Goal: Task Accomplishment & Management: Use online tool/utility

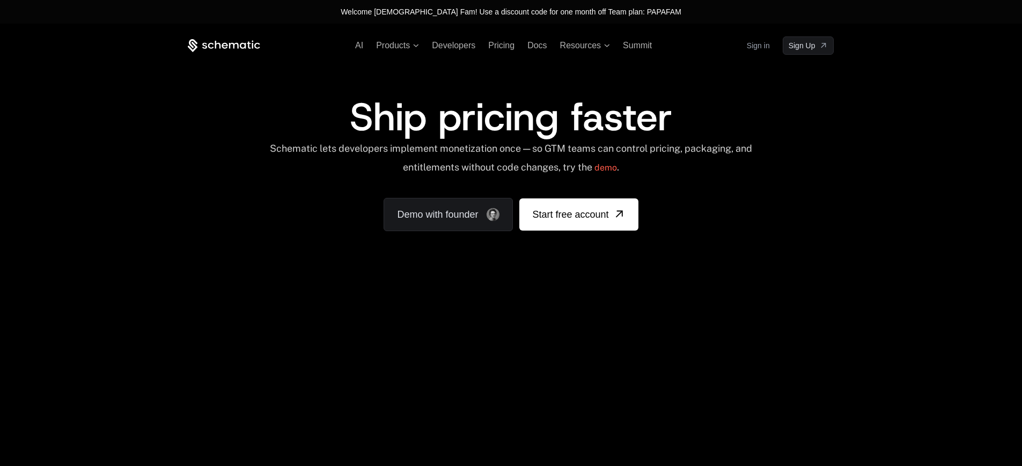
click at [762, 45] on link "Sign in" at bounding box center [758, 45] width 23 height 17
click at [757, 49] on link "Sign in" at bounding box center [758, 45] width 23 height 17
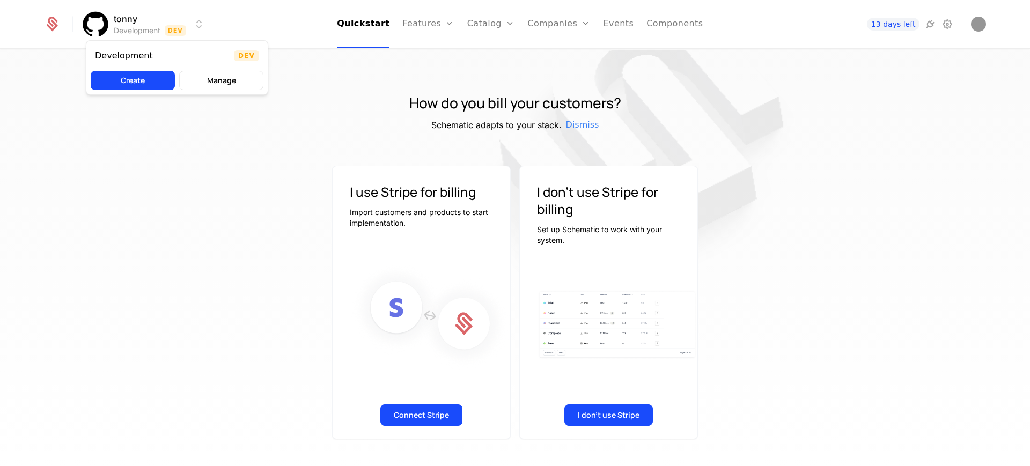
click at [117, 20] on html "tonny Development Dev Quickstart Features Features Flags Catalog Plans Add Ons …" at bounding box center [515, 233] width 1030 height 466
click at [56, 25] on html "tonny Development Dev Quickstart Features Features Flags Catalog Plans Add Ons …" at bounding box center [515, 233] width 1030 height 466
click at [54, 25] on icon at bounding box center [52, 24] width 15 height 15
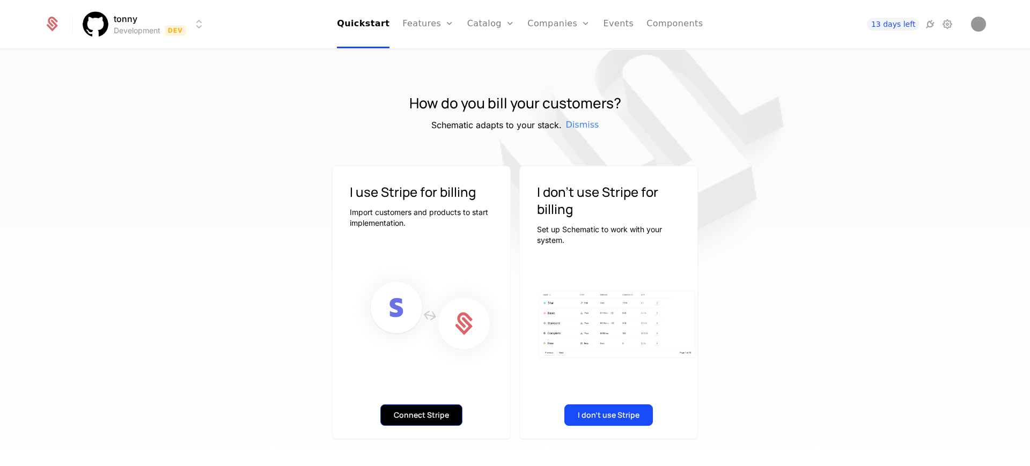
click at [423, 415] on button "Connect Stripe" at bounding box center [421, 415] width 82 height 21
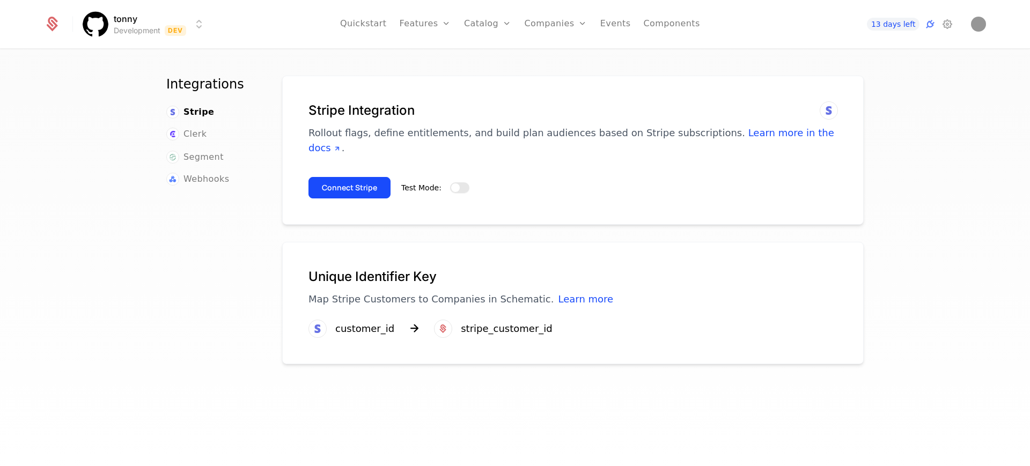
click at [460, 182] on button "Test Mode:" at bounding box center [459, 187] width 19 height 11
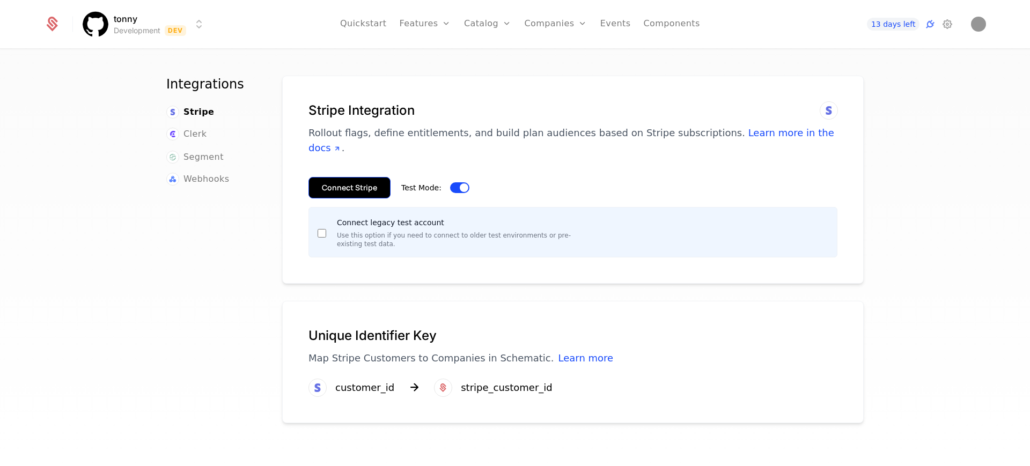
click at [336, 177] on button "Connect Stripe" at bounding box center [350, 187] width 82 height 21
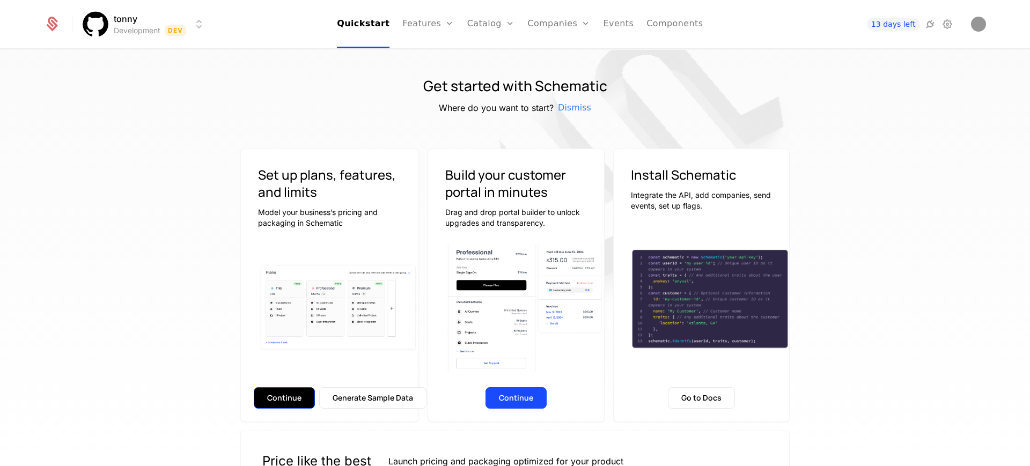
click at [290, 399] on button "Continue" at bounding box center [284, 397] width 61 height 21
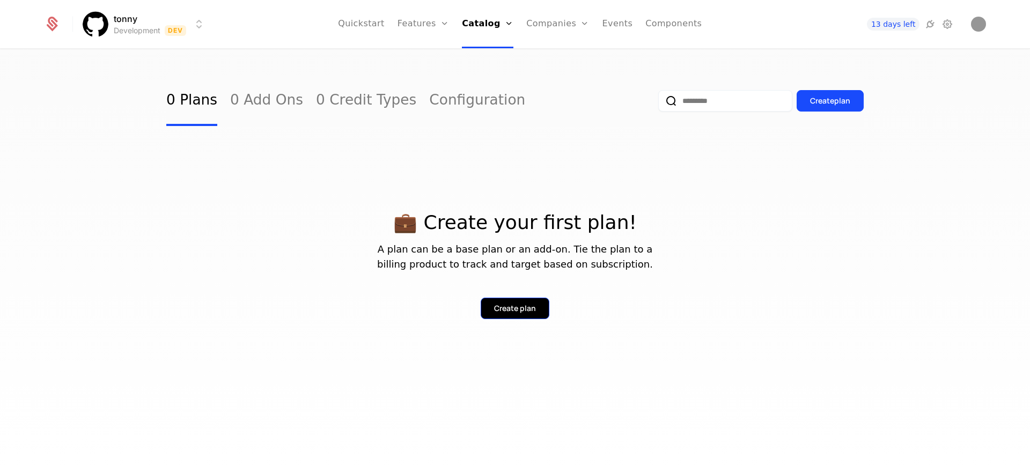
click at [500, 311] on div "Create plan" at bounding box center [515, 308] width 42 height 11
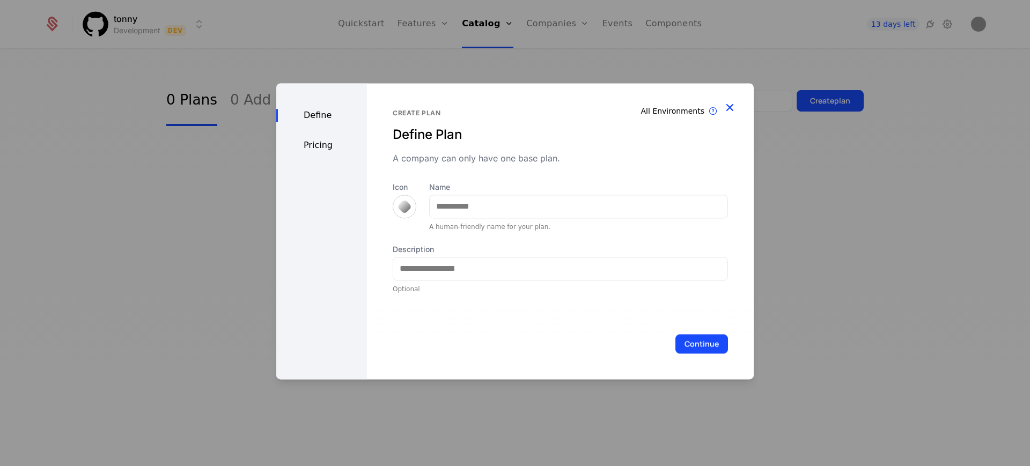
click at [728, 106] on icon "button" at bounding box center [730, 107] width 14 height 14
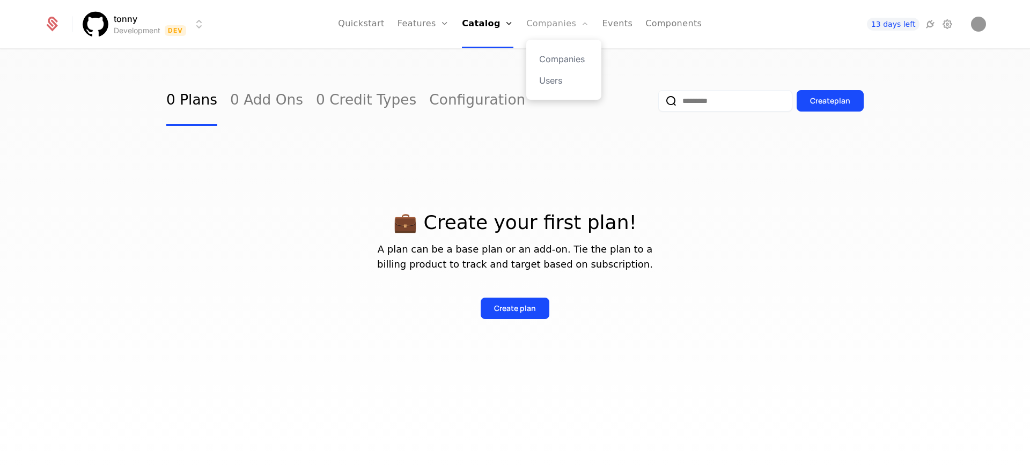
click at [566, 23] on link "Companies" at bounding box center [557, 24] width 63 height 48
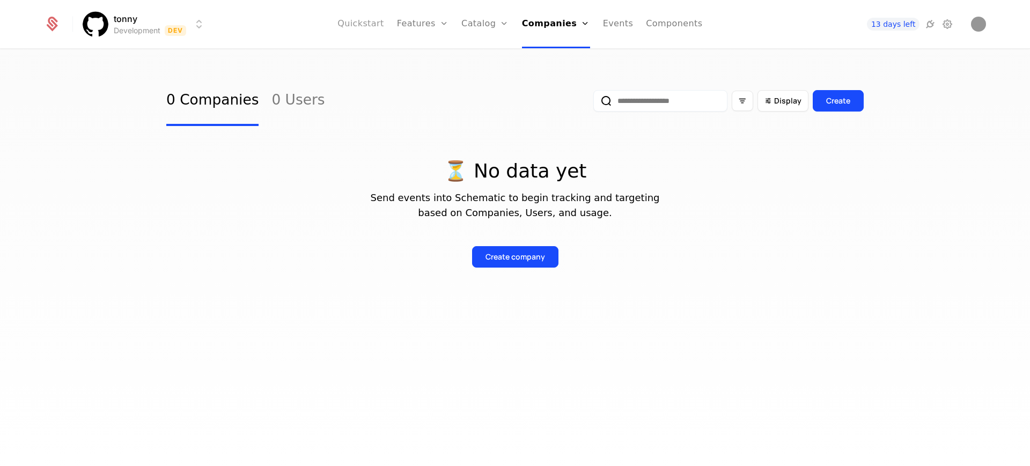
click at [378, 25] on link "Quickstart" at bounding box center [361, 24] width 47 height 48
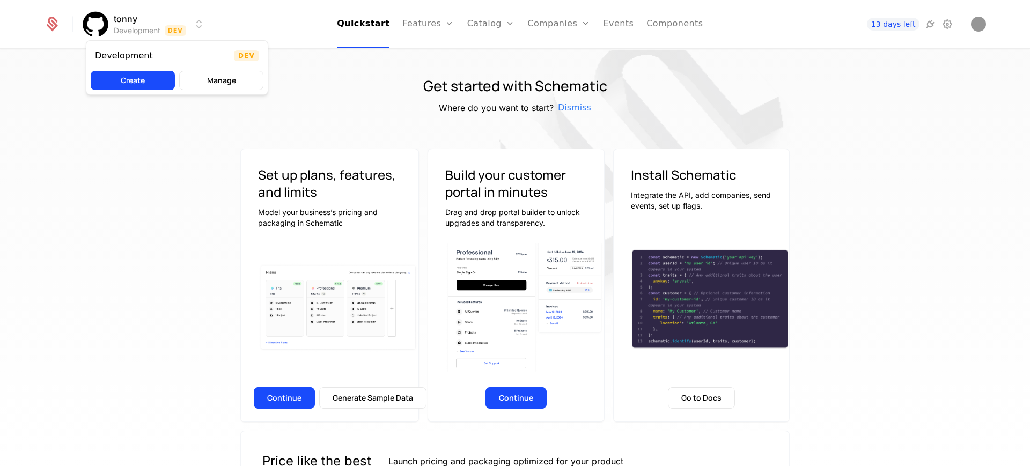
click at [125, 23] on html "tonny Development Dev Quickstart Features Features Flags Catalog Plans Add Ons …" at bounding box center [515, 233] width 1030 height 466
click at [125, 24] on html "tonny Development Dev Quickstart Features Features Flags Catalog Plans Add Ons …" at bounding box center [515, 233] width 1030 height 466
click at [658, 24] on link "Components" at bounding box center [675, 24] width 56 height 48
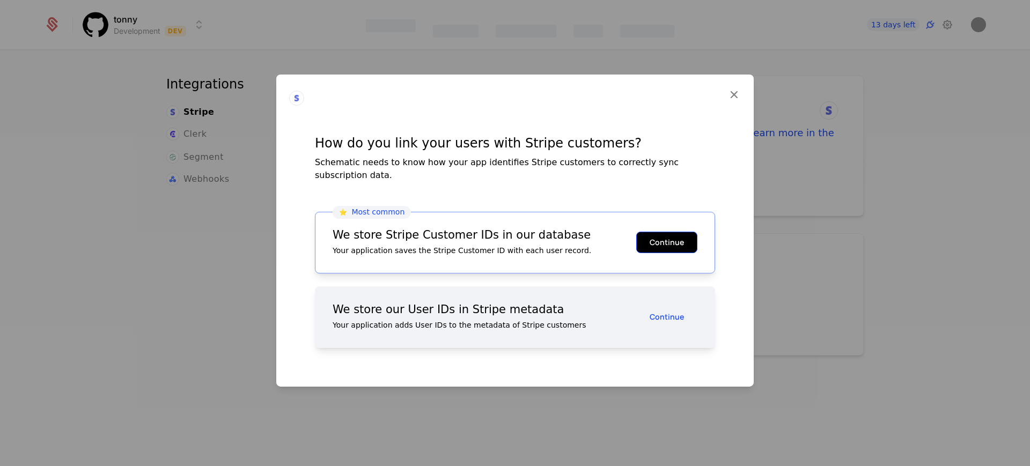
click at [663, 238] on button "Continue" at bounding box center [666, 242] width 61 height 21
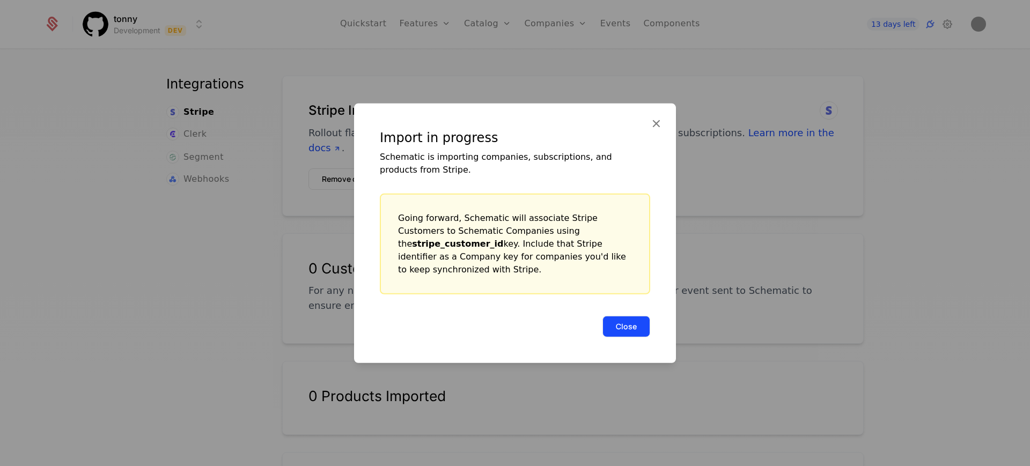
click at [620, 318] on button "Close" at bounding box center [627, 326] width 48 height 21
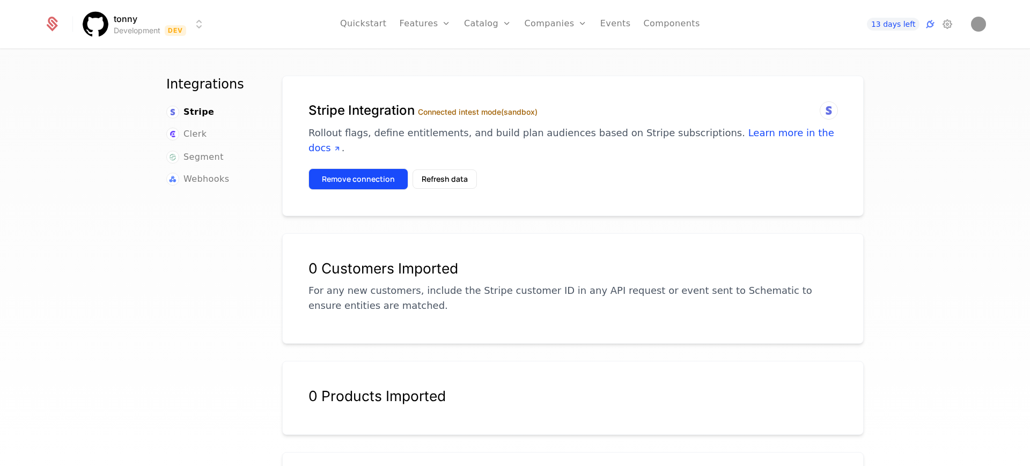
click at [375, 169] on button "Remove connection" at bounding box center [359, 179] width 100 height 21
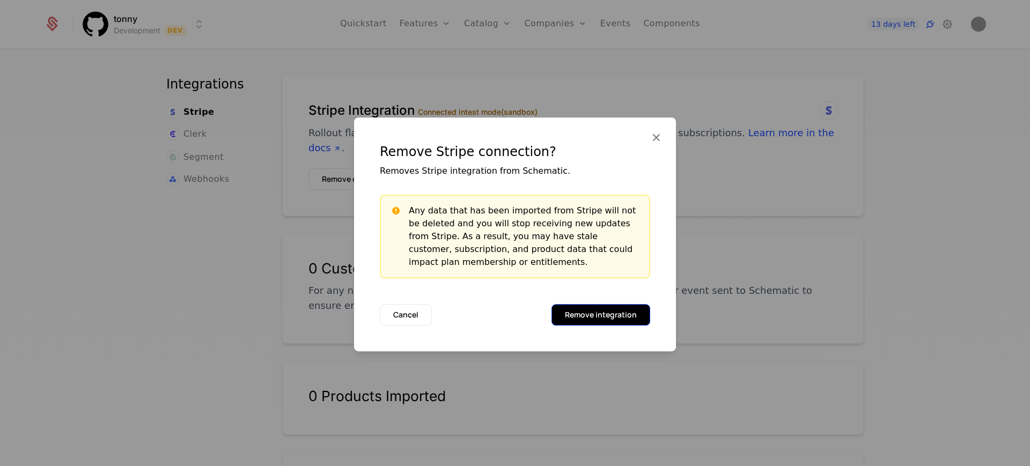
click at [597, 316] on button "Remove integration" at bounding box center [601, 314] width 99 height 21
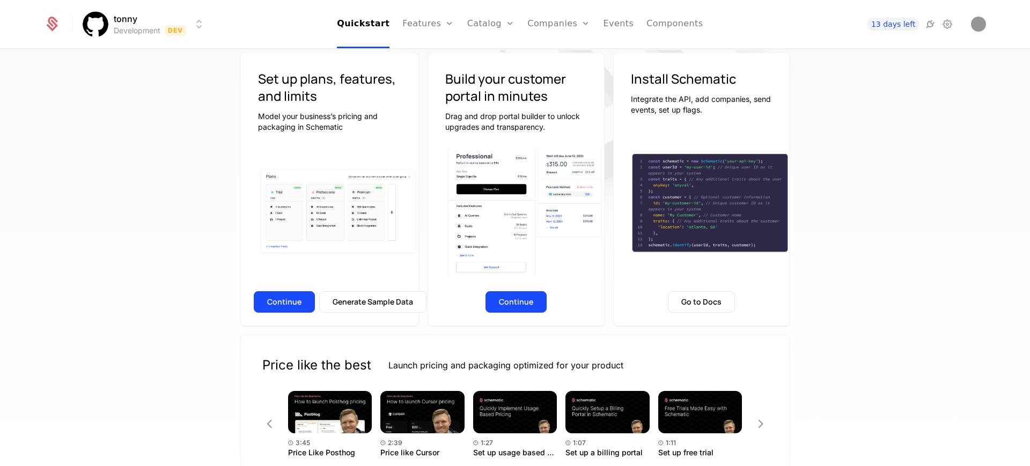
scroll to position [89, 0]
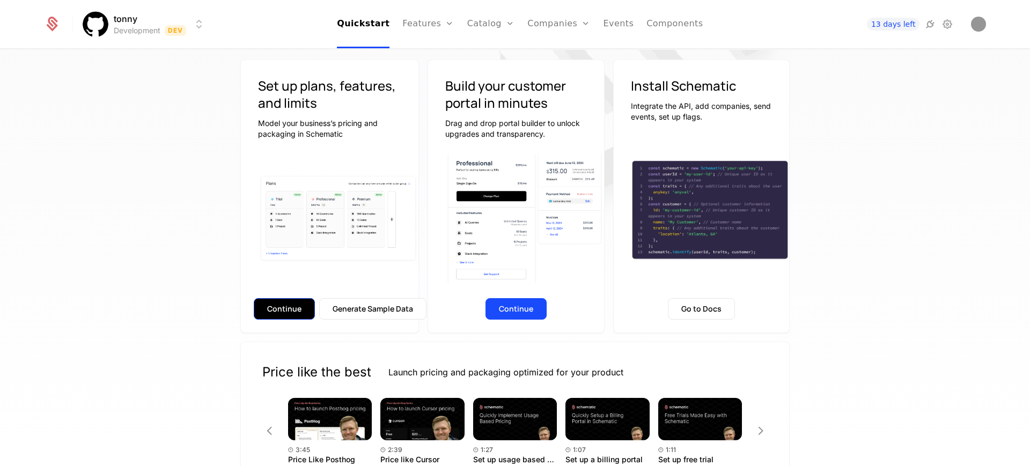
click at [282, 309] on button "Continue" at bounding box center [284, 308] width 61 height 21
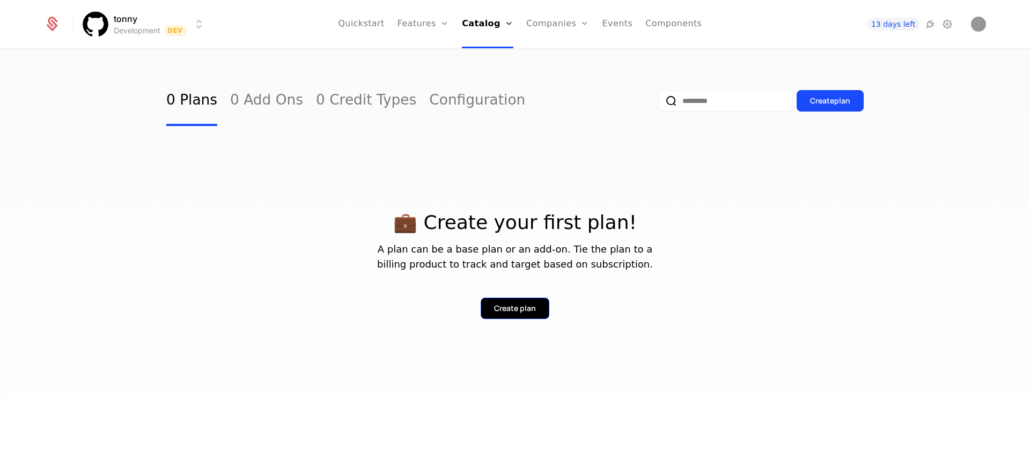
click at [491, 307] on button "Create plan" at bounding box center [515, 308] width 69 height 21
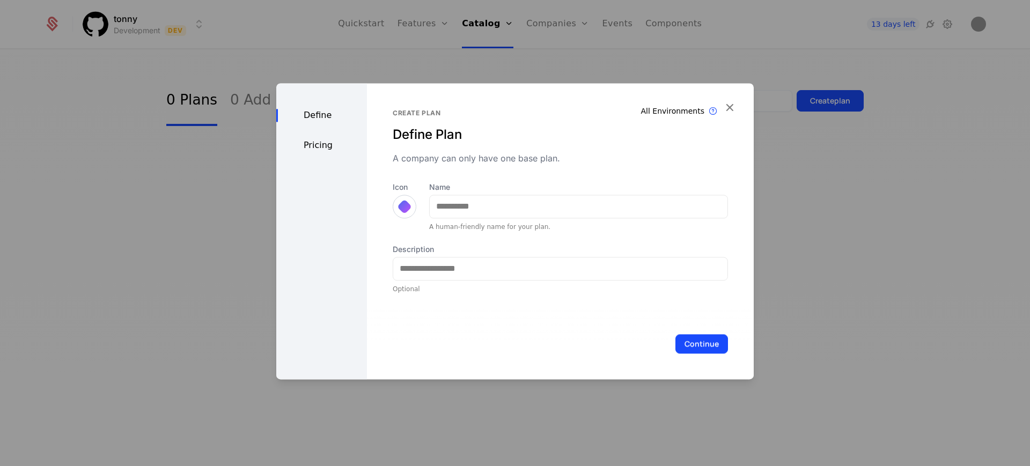
click at [326, 149] on div "Pricing" at bounding box center [321, 145] width 91 height 13
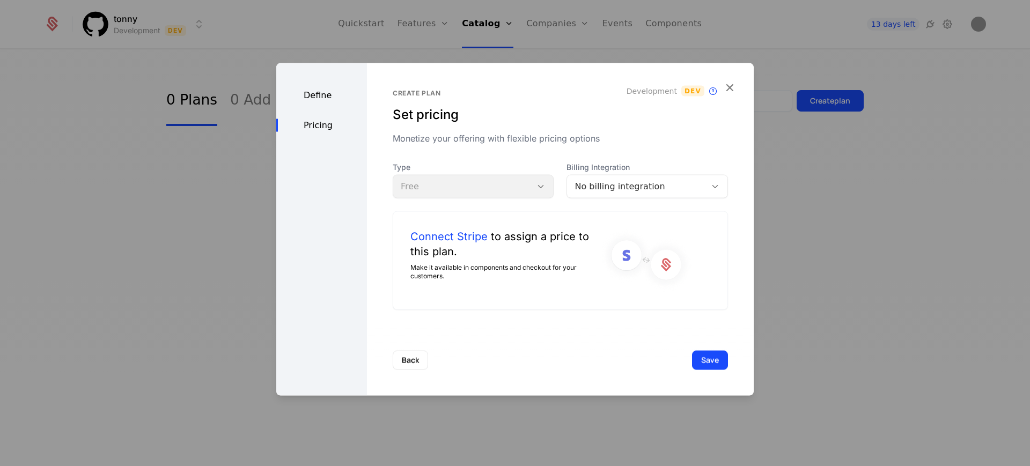
click at [319, 90] on div "Define" at bounding box center [321, 95] width 91 height 13
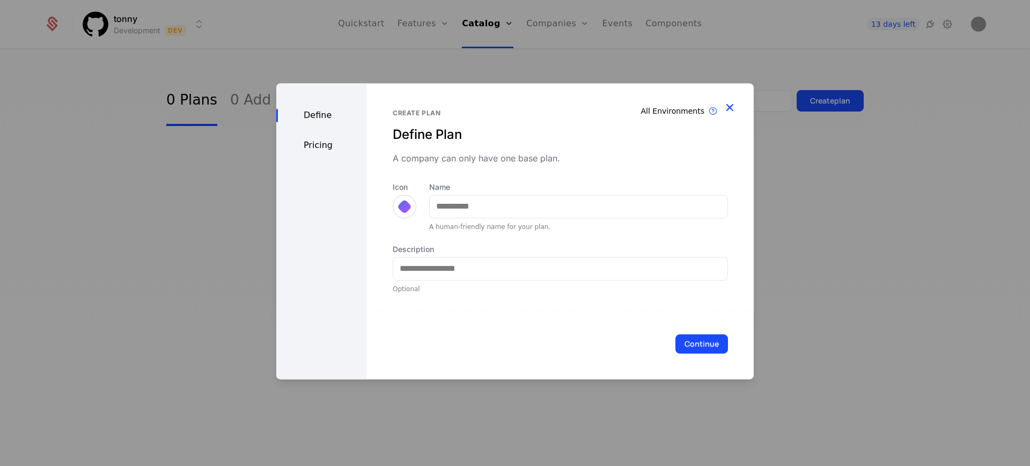
click at [724, 101] on icon "button" at bounding box center [730, 107] width 14 height 14
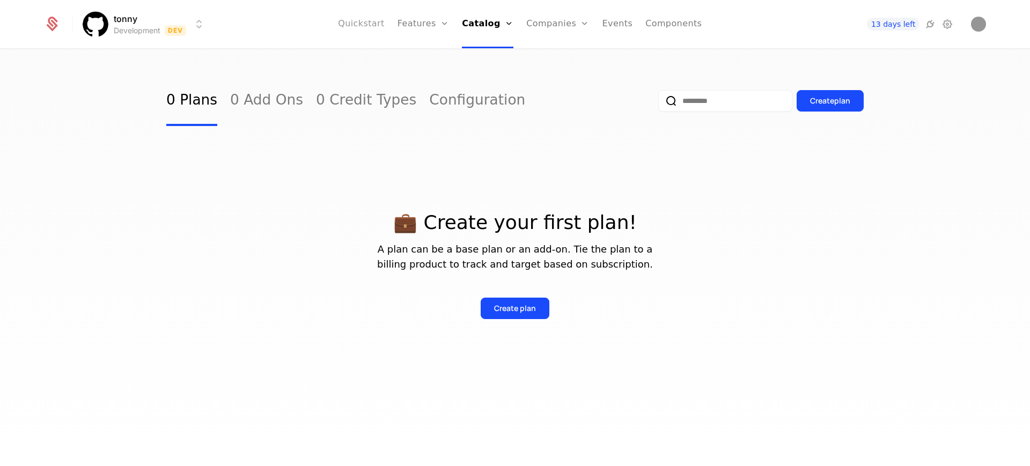
click at [370, 27] on link "Quickstart" at bounding box center [361, 24] width 47 height 48
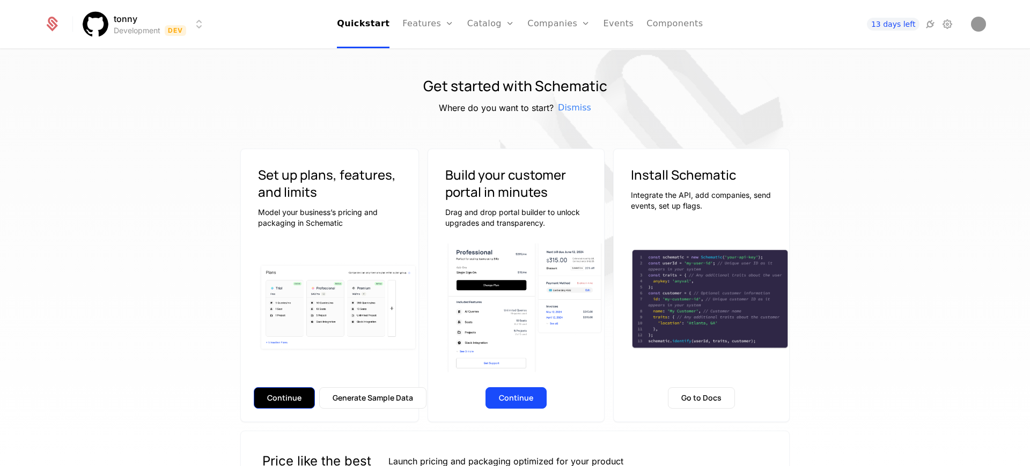
click at [263, 394] on button "Continue" at bounding box center [284, 397] width 61 height 21
click at [664, 25] on link "Components" at bounding box center [675, 24] width 56 height 48
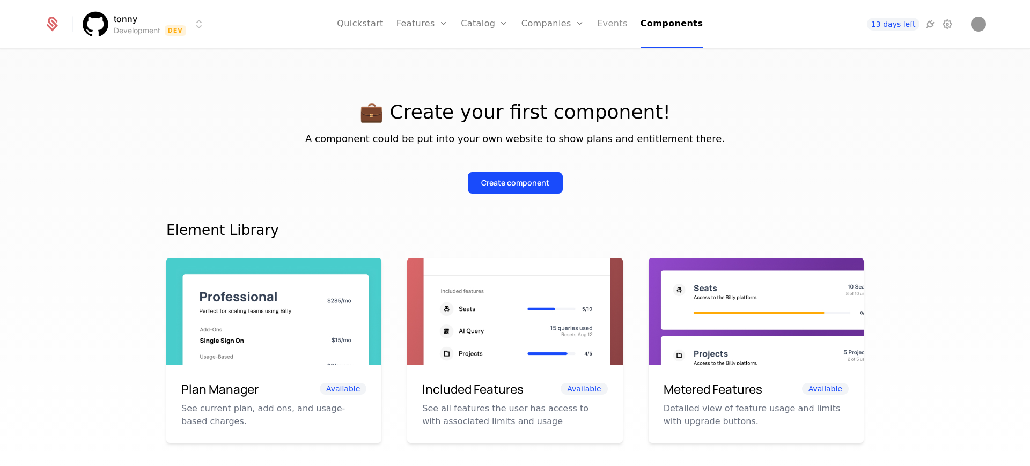
click at [603, 26] on link "Events" at bounding box center [612, 24] width 31 height 48
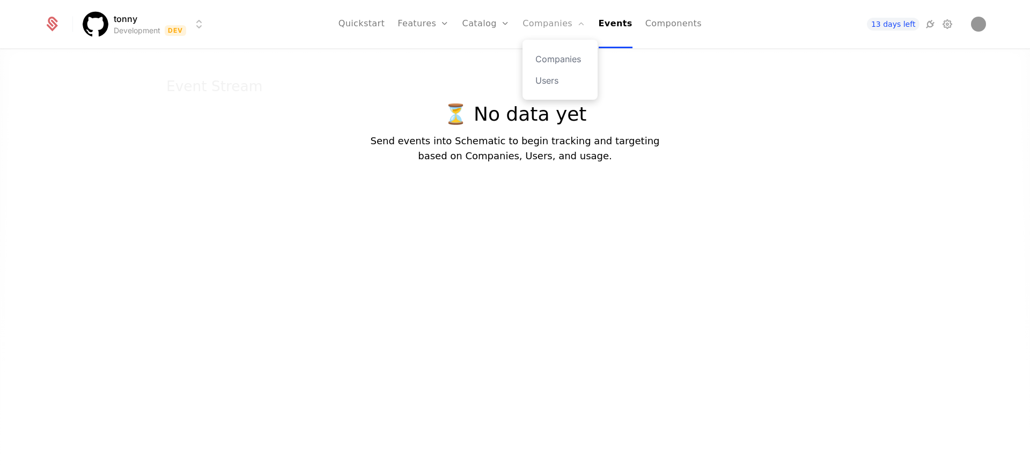
click at [559, 23] on link "Companies" at bounding box center [554, 24] width 63 height 48
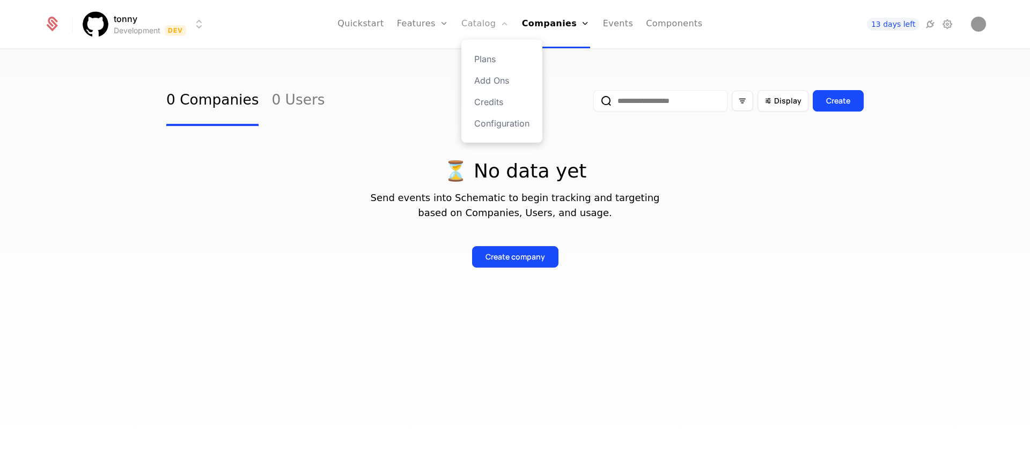
click at [499, 22] on link "Catalog" at bounding box center [486, 24] width 48 height 48
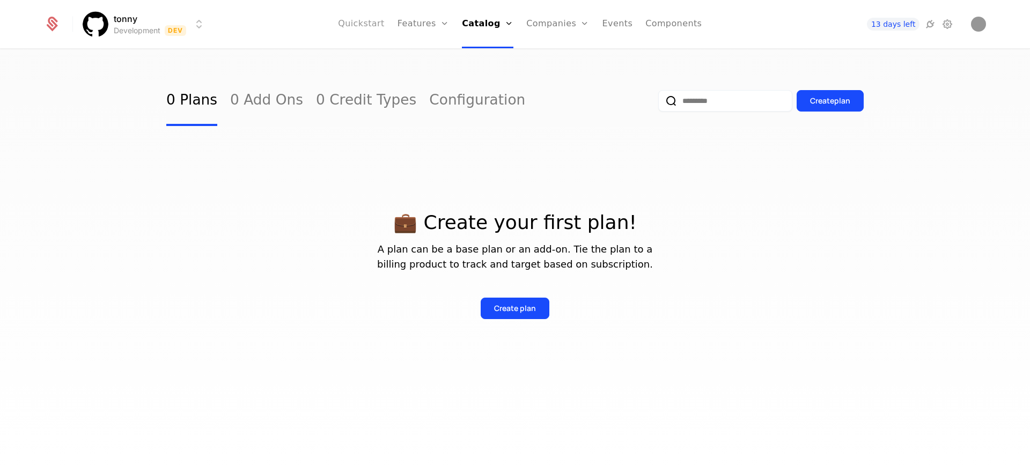
click at [377, 24] on link "Quickstart" at bounding box center [361, 24] width 47 height 48
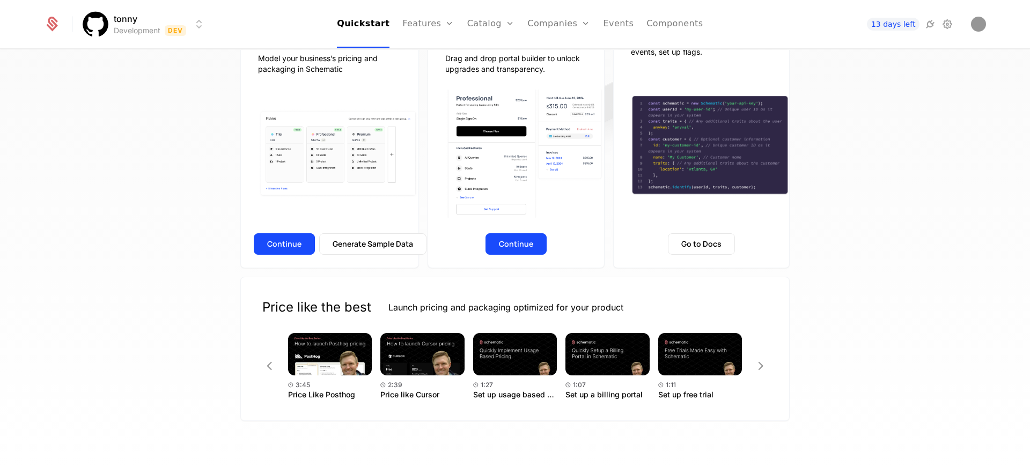
scroll to position [114, 0]
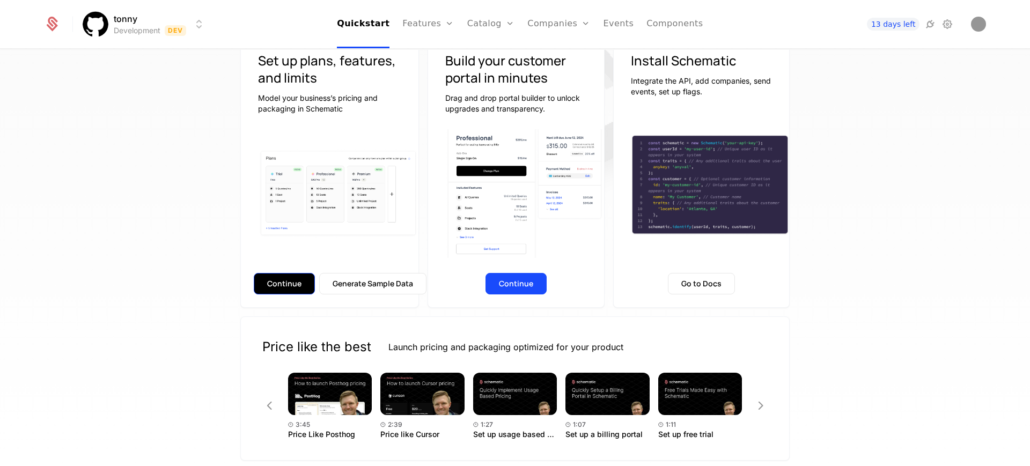
click at [273, 277] on button "Continue" at bounding box center [284, 283] width 61 height 21
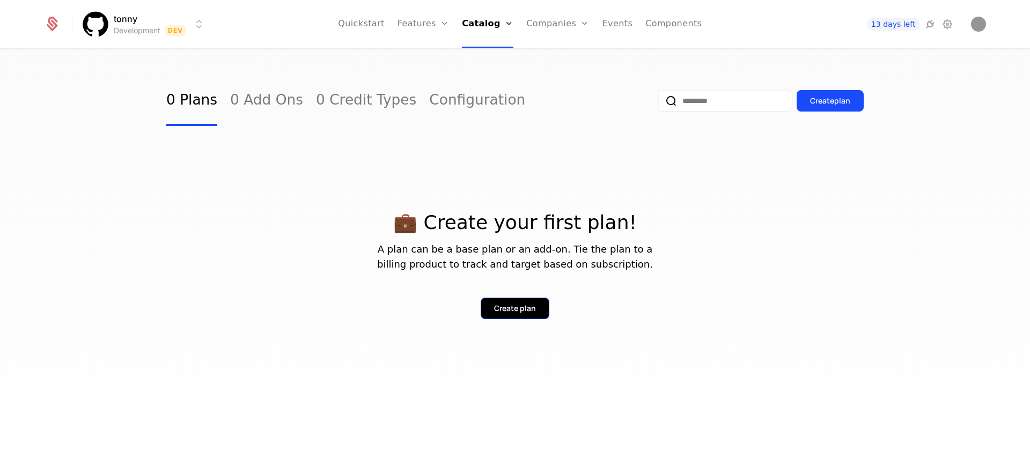
click at [525, 307] on div "Create plan" at bounding box center [515, 308] width 42 height 11
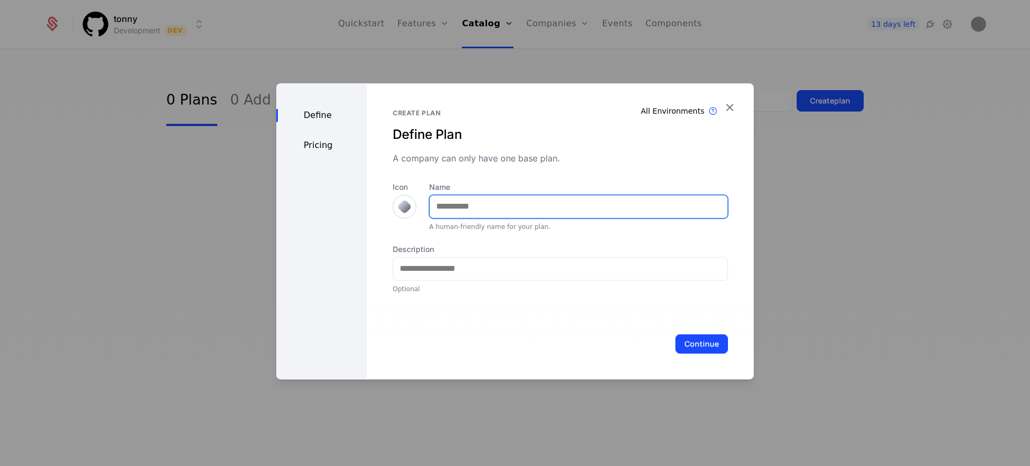
click at [477, 207] on input "Name" at bounding box center [579, 206] width 298 height 23
type input "*"
type input "*******"
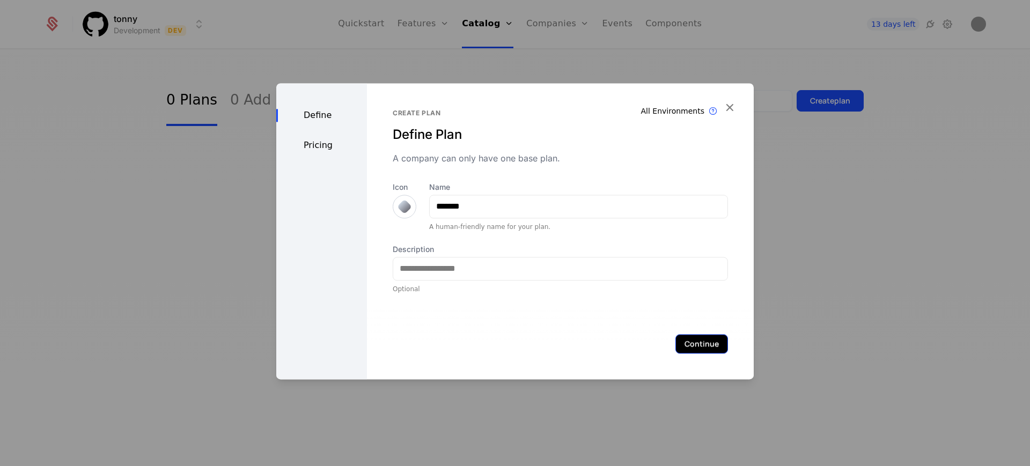
click at [700, 347] on button "Continue" at bounding box center [702, 343] width 53 height 19
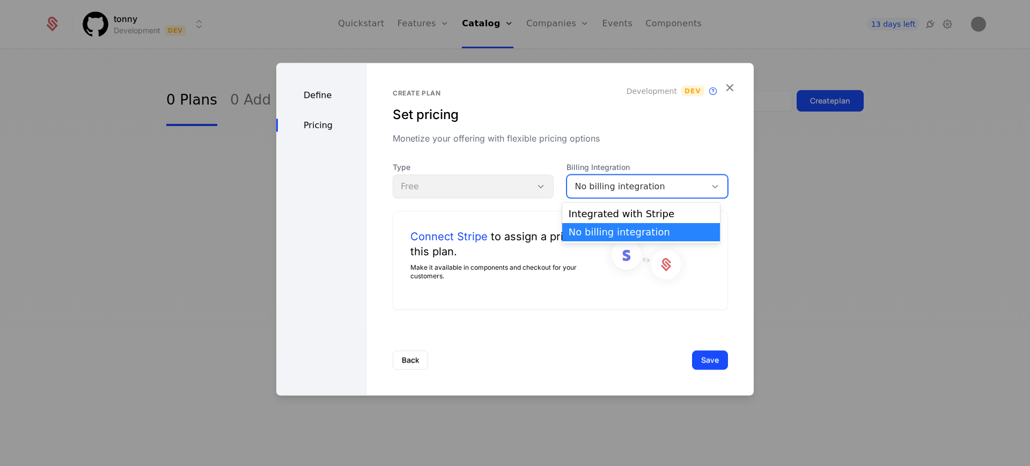
click at [604, 190] on div "No billing integration" at bounding box center [637, 186] width 124 height 13
click at [599, 209] on div "Integrated with Stripe" at bounding box center [641, 214] width 145 height 10
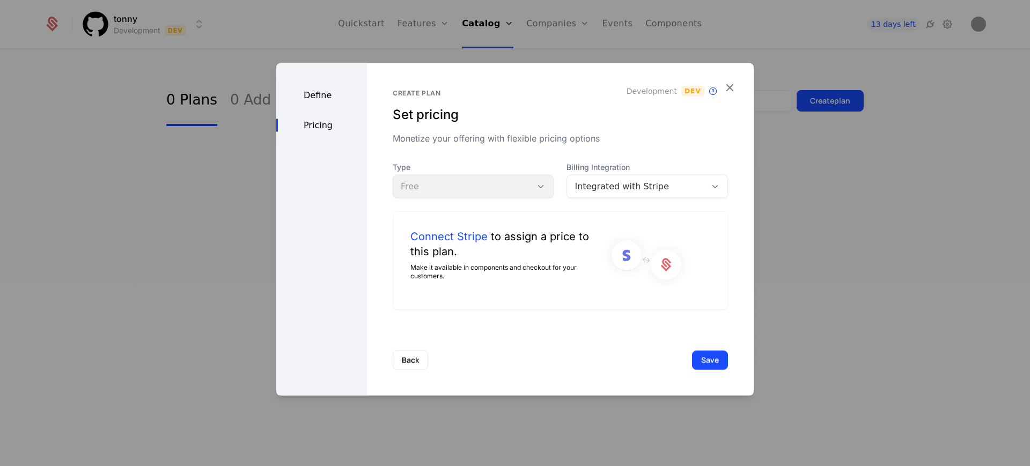
click at [535, 188] on div "Type Free" at bounding box center [474, 180] width 162 height 36
click at [536, 187] on div "Type Free" at bounding box center [474, 180] width 162 height 36
click at [578, 188] on div "Integrated with Stripe" at bounding box center [637, 186] width 124 height 13
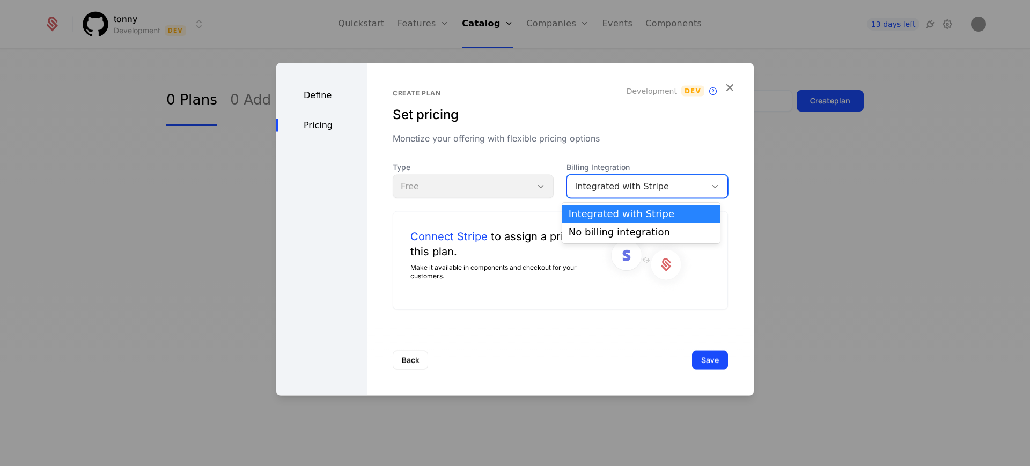
click at [576, 210] on div "Integrated with Stripe" at bounding box center [641, 214] width 145 height 10
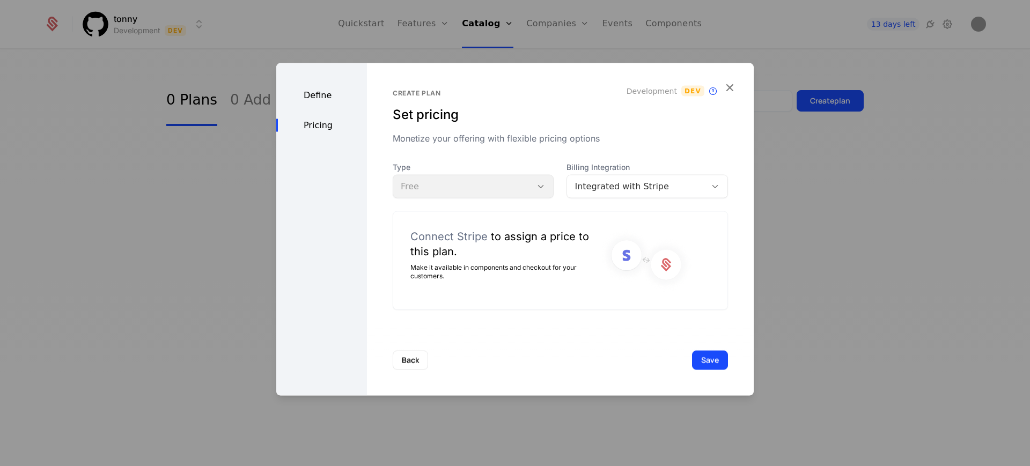
click at [448, 235] on link "Connect Stripe" at bounding box center [449, 236] width 77 height 15
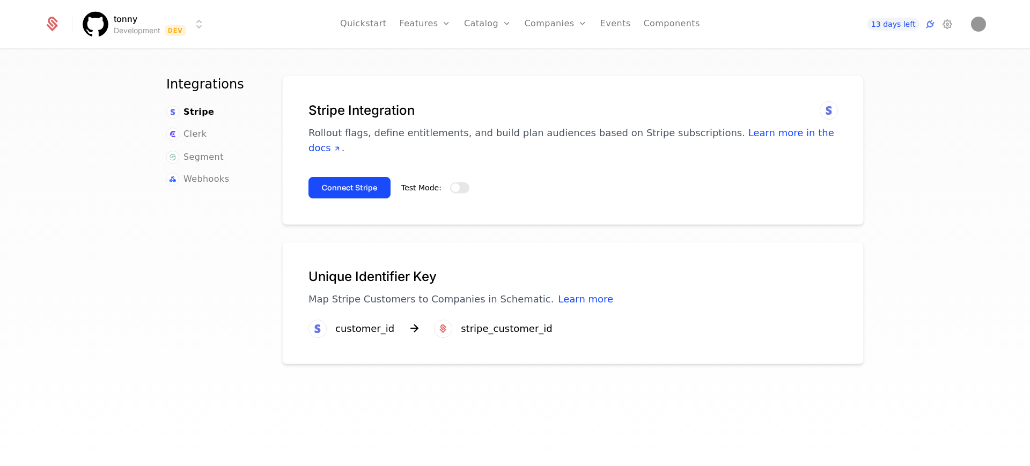
click at [459, 182] on button "Test Mode:" at bounding box center [459, 187] width 19 height 11
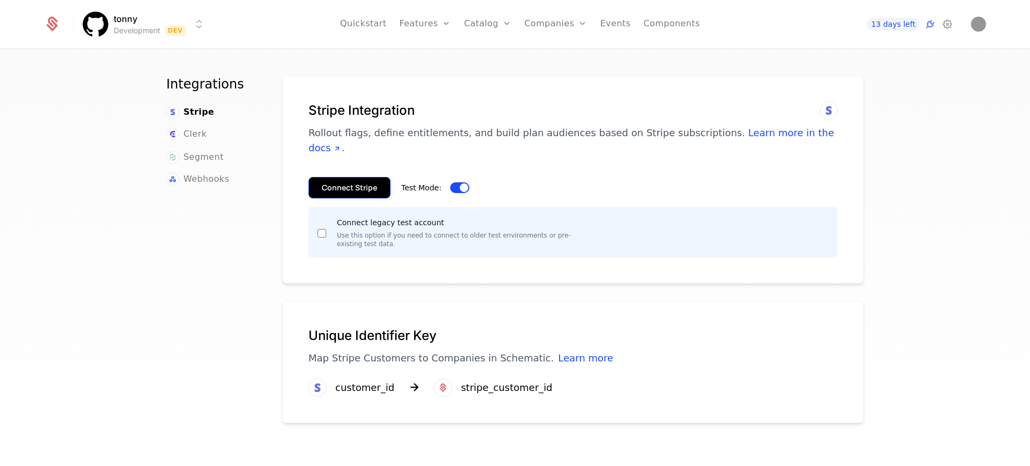
click at [360, 177] on button "Connect Stripe" at bounding box center [350, 187] width 82 height 21
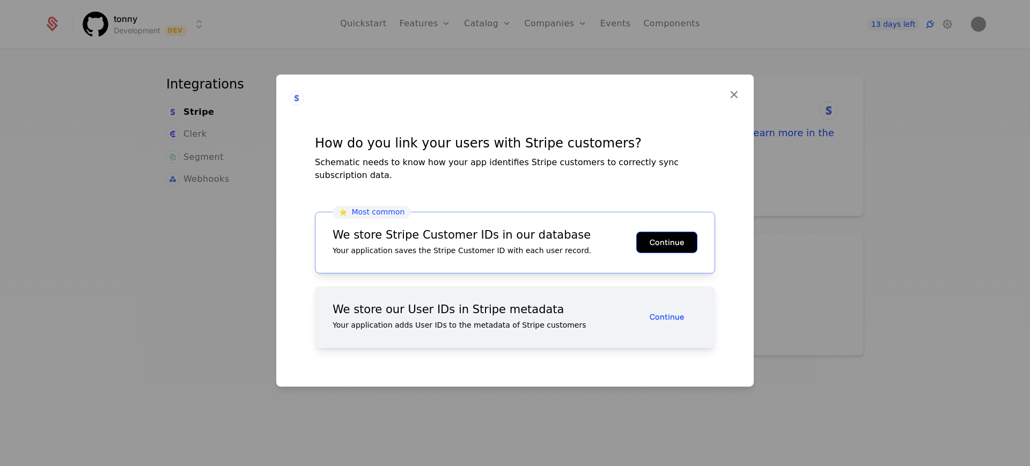
click at [659, 238] on button "Continue" at bounding box center [666, 242] width 61 height 21
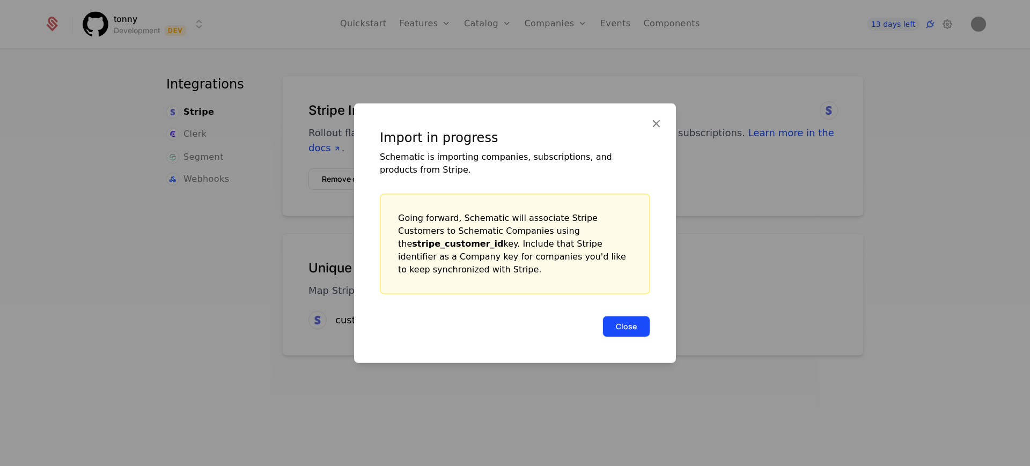
click at [621, 319] on button "Close" at bounding box center [627, 326] width 48 height 21
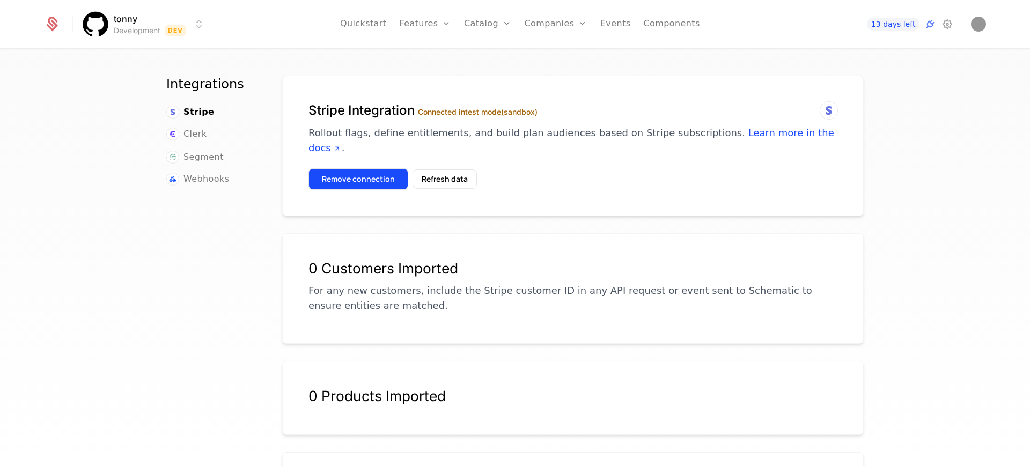
click at [331, 169] on button "Remove connection" at bounding box center [359, 179] width 100 height 21
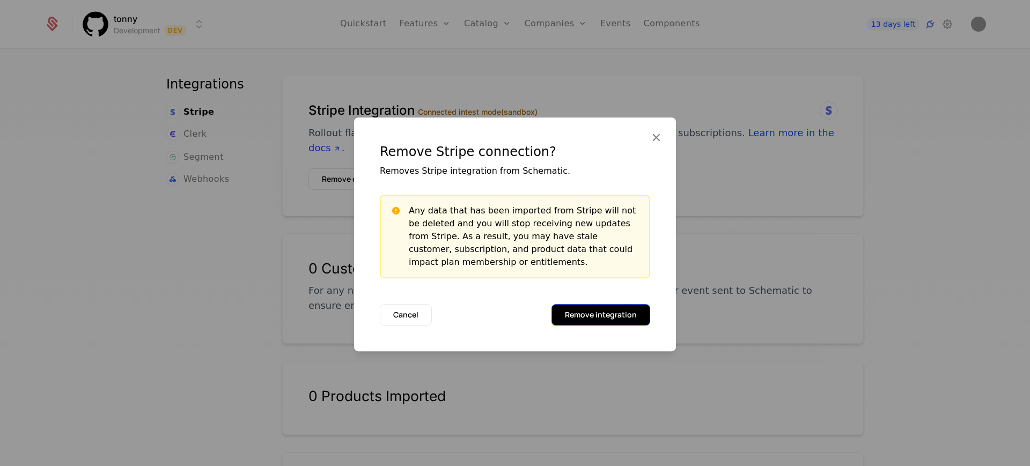
click at [568, 314] on button "Remove integration" at bounding box center [601, 314] width 99 height 21
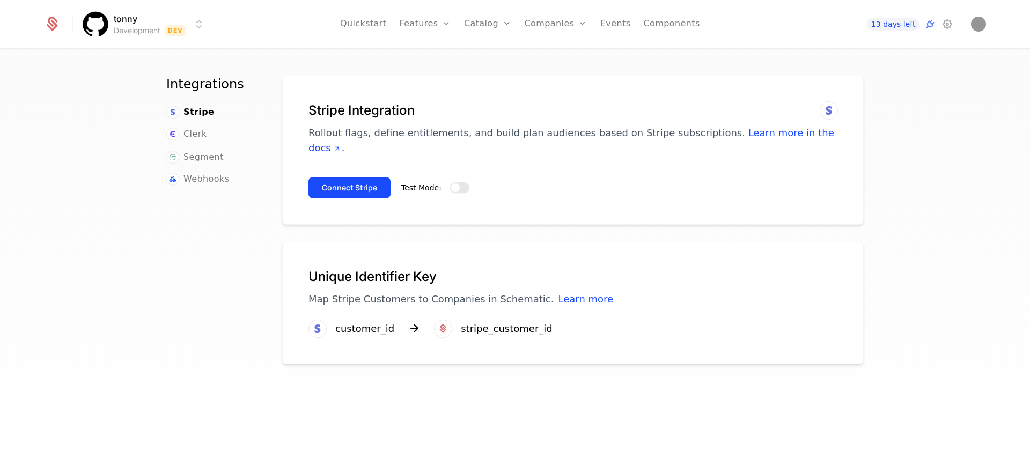
click at [456, 182] on button "Test Mode:" at bounding box center [459, 187] width 19 height 11
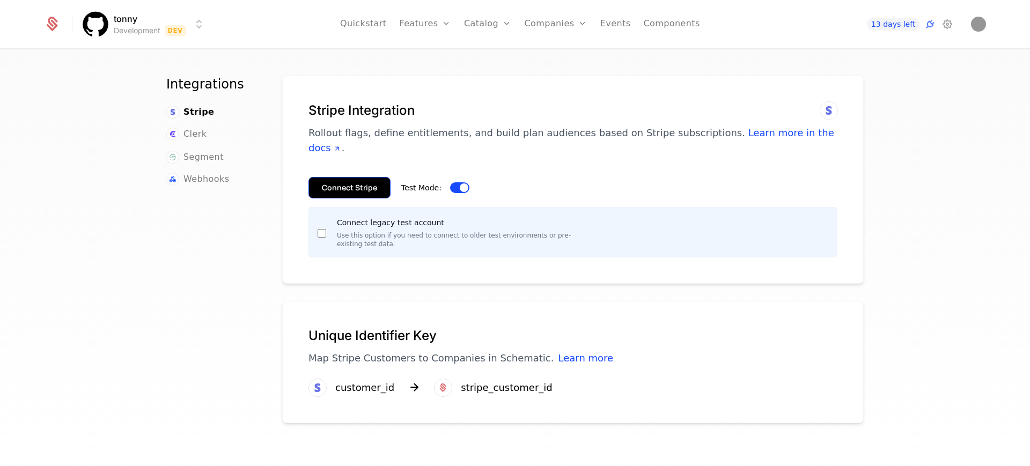
click at [347, 177] on button "Connect Stripe" at bounding box center [350, 187] width 82 height 21
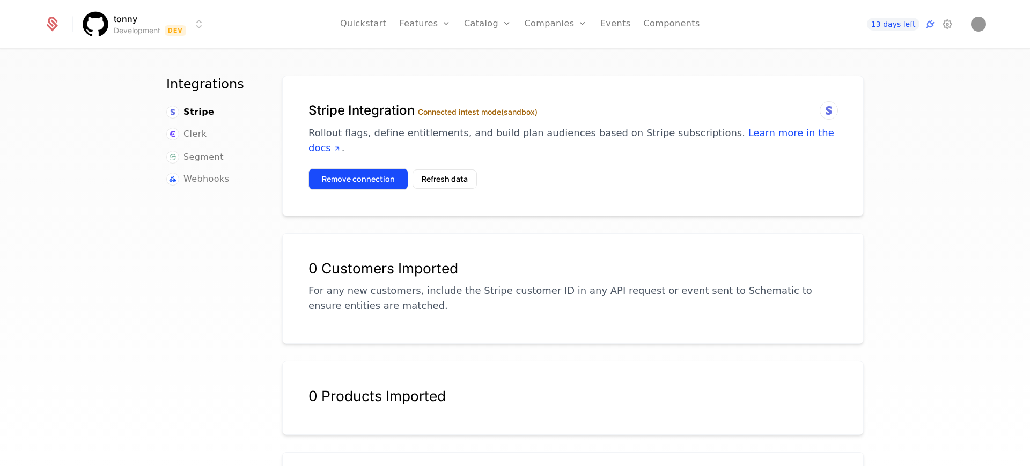
click at [354, 169] on button "Remove connection" at bounding box center [359, 179] width 100 height 21
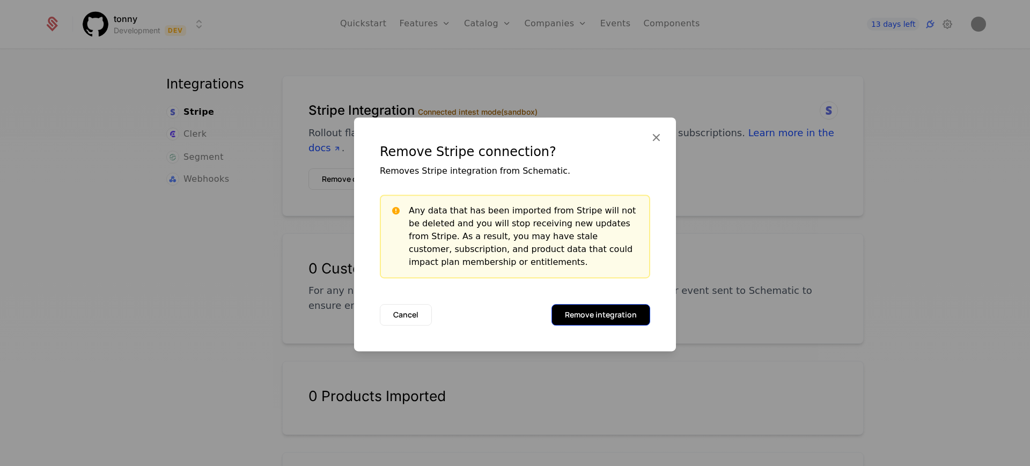
click at [577, 312] on button "Remove integration" at bounding box center [601, 314] width 99 height 21
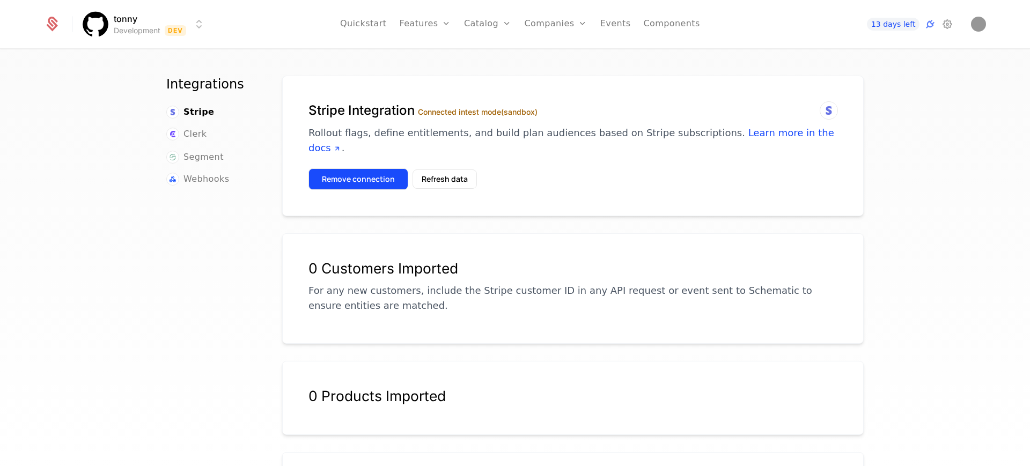
click at [374, 170] on button "Remove connection" at bounding box center [359, 179] width 100 height 21
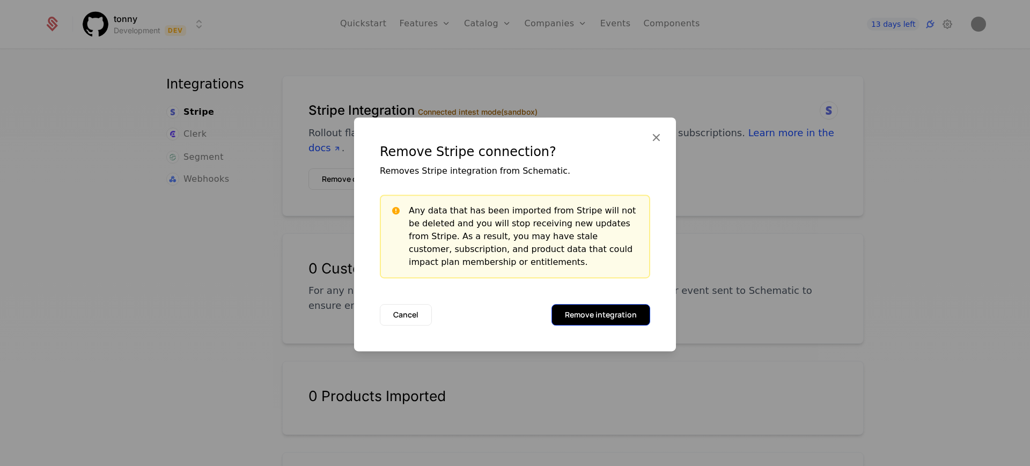
click at [607, 319] on button "Remove integration" at bounding box center [601, 314] width 99 height 21
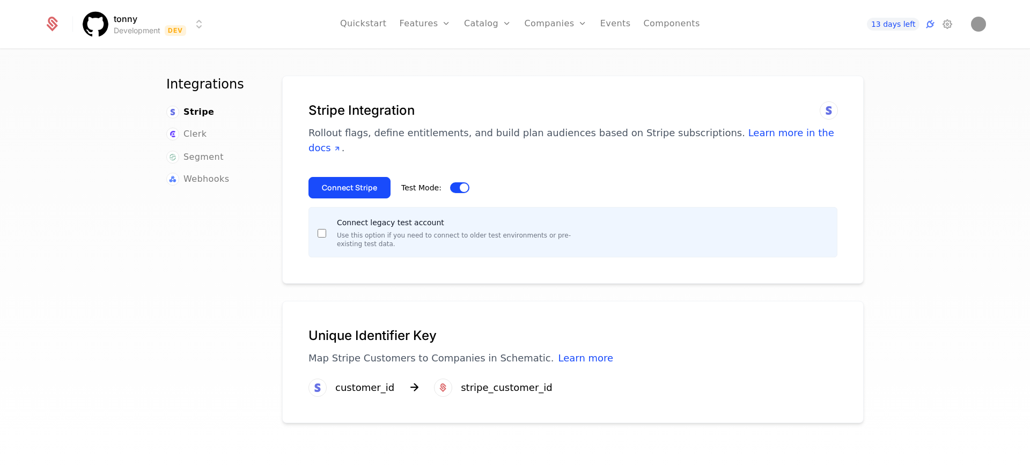
click at [453, 182] on button "Test Mode:" at bounding box center [459, 187] width 19 height 11
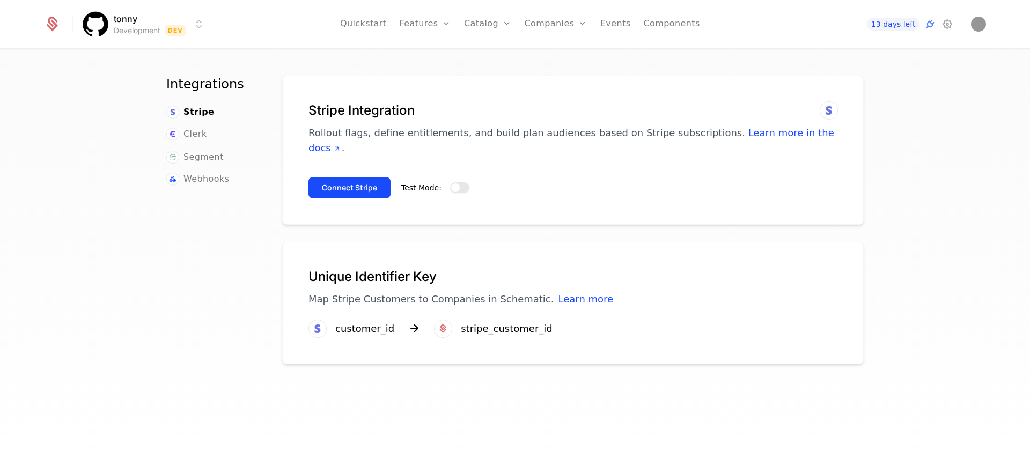
click at [453, 182] on button "Test Mode:" at bounding box center [459, 187] width 19 height 11
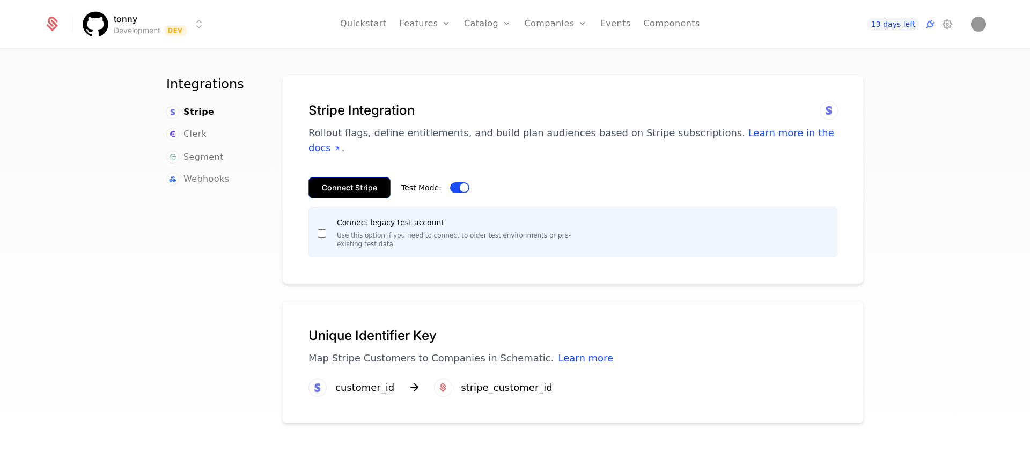
click at [350, 177] on button "Connect Stripe" at bounding box center [350, 187] width 82 height 21
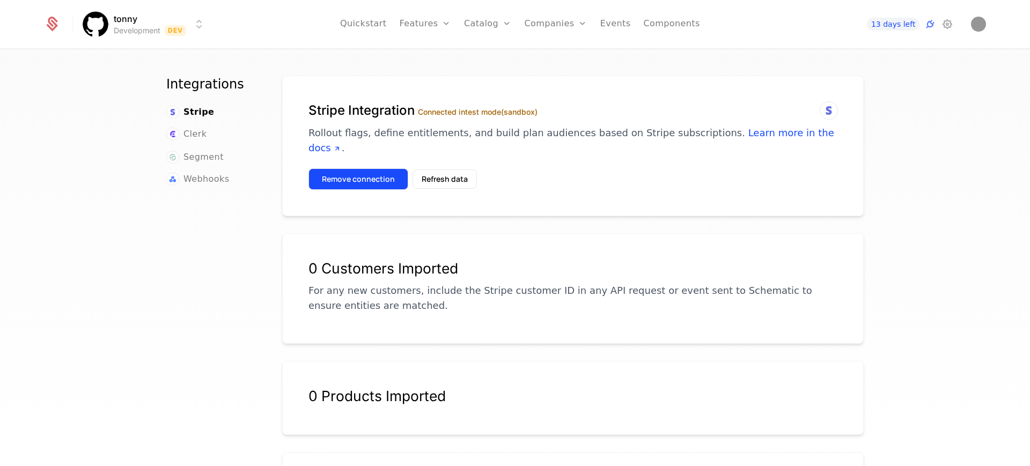
click at [353, 169] on button "Remove connection" at bounding box center [359, 179] width 100 height 21
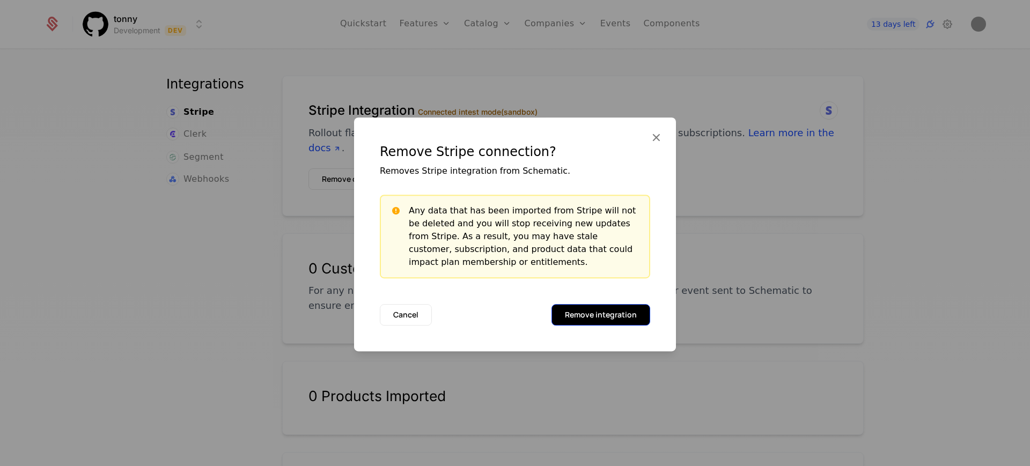
click at [602, 313] on button "Remove integration" at bounding box center [601, 314] width 99 height 21
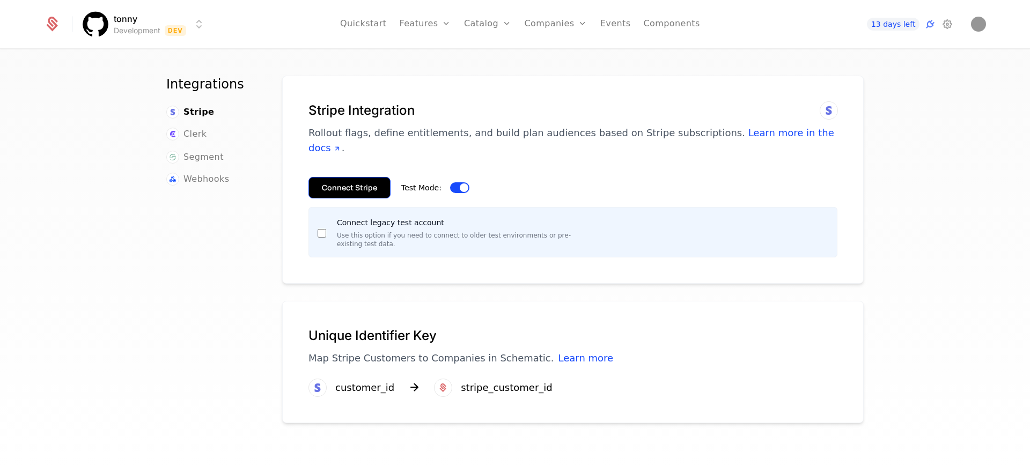
click at [357, 177] on button "Connect Stripe" at bounding box center [350, 187] width 82 height 21
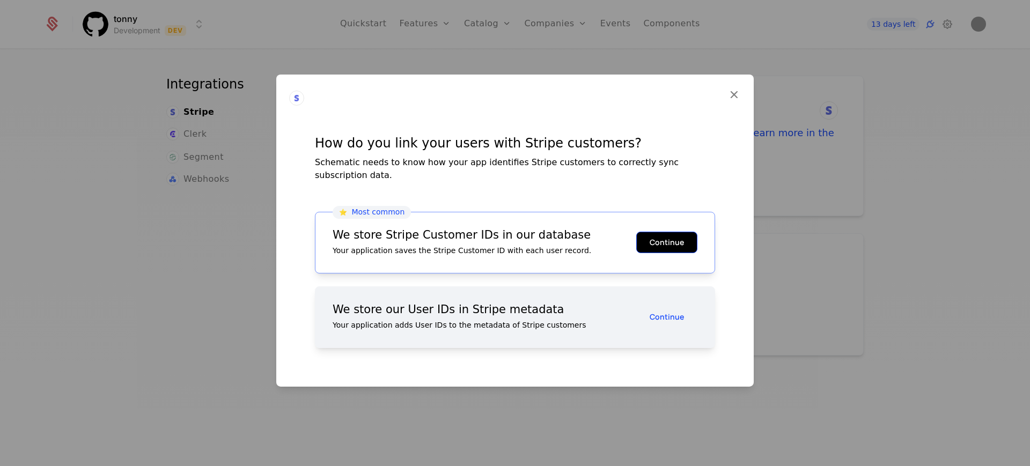
click at [674, 236] on button "Continue" at bounding box center [666, 242] width 61 height 21
click at [667, 241] on button "Continue" at bounding box center [666, 242] width 61 height 21
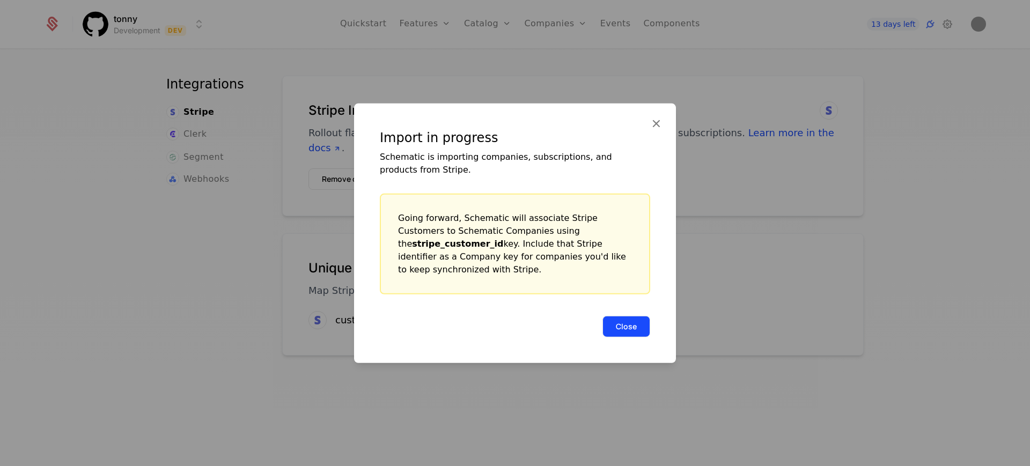
click at [631, 322] on button "Close" at bounding box center [627, 326] width 48 height 21
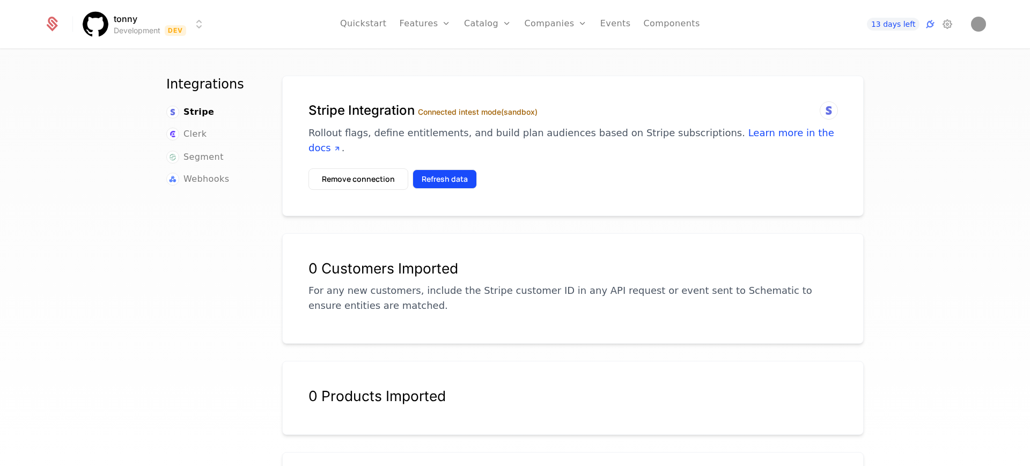
click at [452, 170] on button "Refresh data" at bounding box center [445, 179] width 64 height 19
click at [823, 109] on icon at bounding box center [829, 110] width 13 height 13
click at [522, 120] on div "Stripe Integration Connected in test mode (sandbox) Rollout flags, define entit…" at bounding box center [573, 129] width 529 height 54
click at [825, 111] on icon at bounding box center [829, 110] width 13 height 13
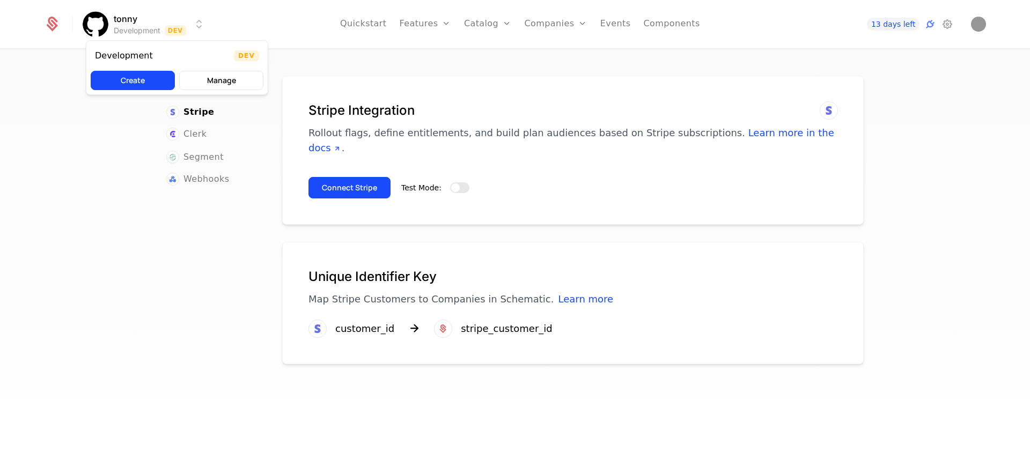
click at [194, 24] on html "tonny Development Dev Quickstart Features Features Flags Catalog Plans Add Ons …" at bounding box center [515, 233] width 1030 height 466
click at [98, 25] on html "tonny Development Dev Quickstart Features Features Flags Catalog Plans Add Ons …" at bounding box center [515, 233] width 1030 height 466
click at [105, 24] on html "tonny Development Dev Quickstart Features Features Flags Catalog Plans Add Ons …" at bounding box center [515, 233] width 1030 height 466
click at [124, 20] on html "tonny Development Dev Quickstart Features Features Flags Catalog Plans Add Ons …" at bounding box center [515, 233] width 1030 height 466
click at [125, 19] on html "tonny Development Dev Quickstart Features Features Flags Catalog Plans Add Ons …" at bounding box center [515, 233] width 1030 height 466
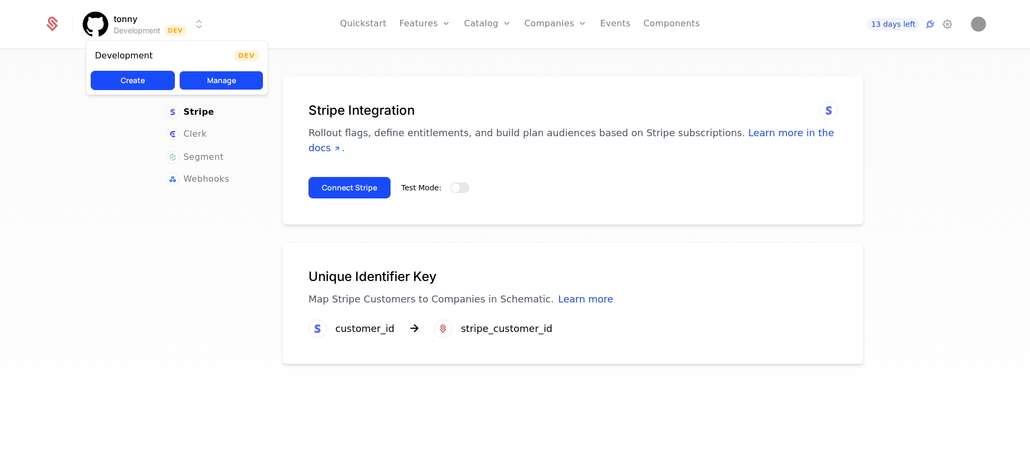
click at [227, 80] on button "Manage" at bounding box center [221, 80] width 84 height 19
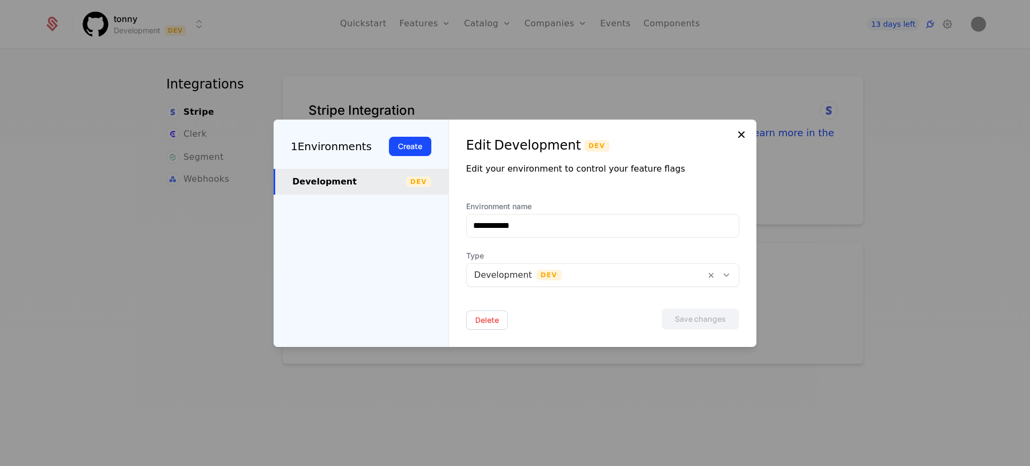
click at [740, 133] on icon at bounding box center [741, 134] width 13 height 13
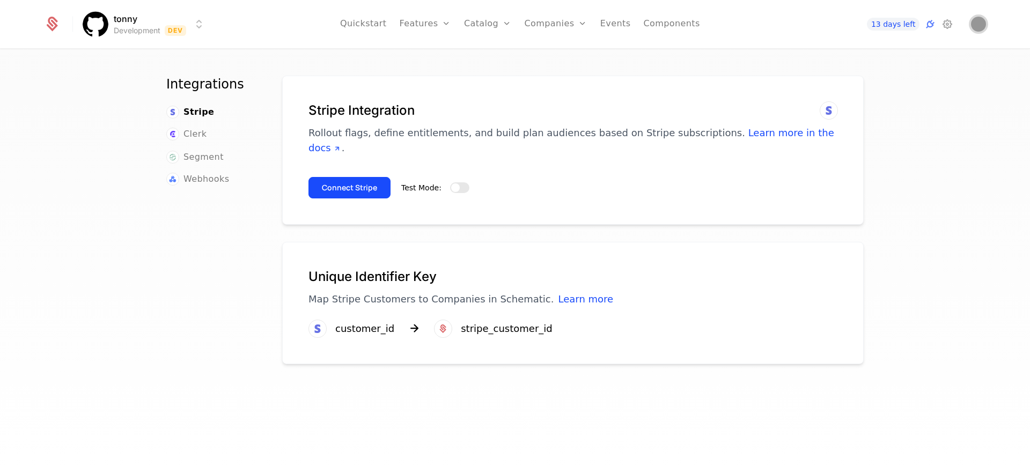
click at [980, 24] on img "Open user button" at bounding box center [978, 24] width 15 height 15
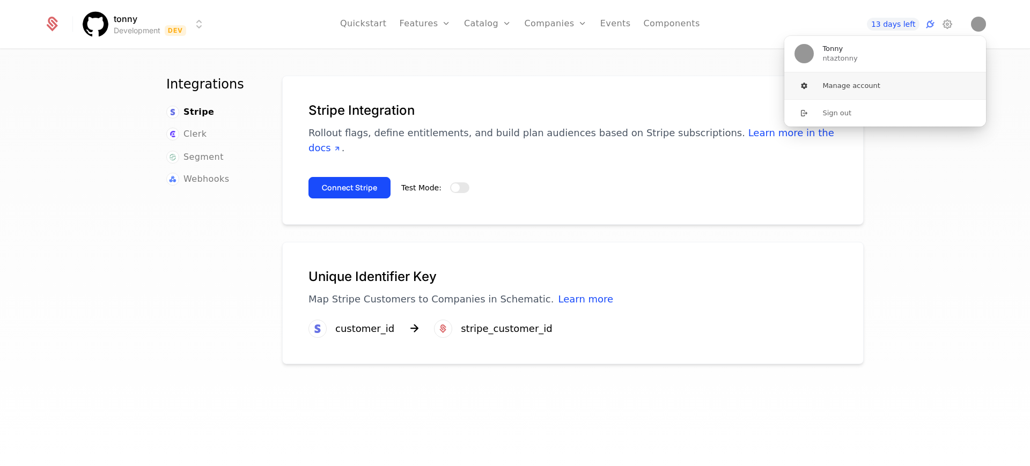
click at [903, 85] on button "Manage account" at bounding box center [885, 85] width 203 height 27
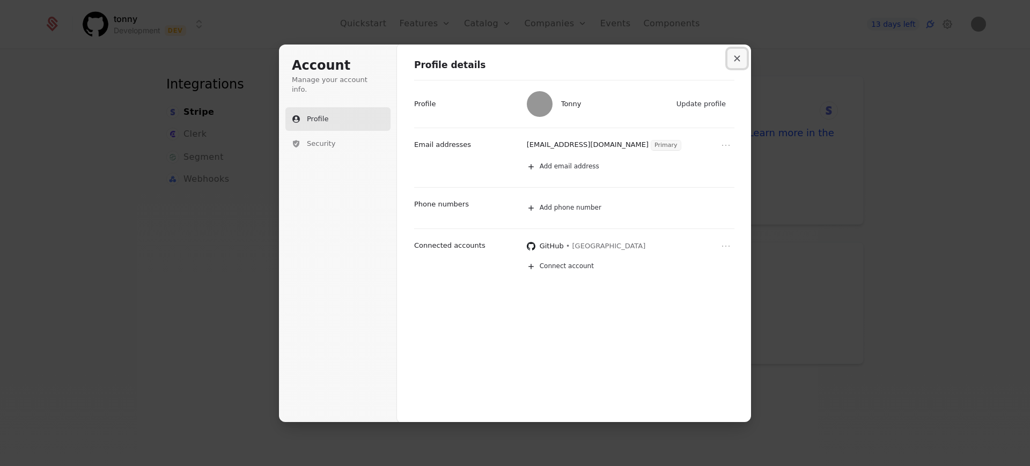
click at [738, 57] on icon "Close modal" at bounding box center [738, 58] width 6 height 6
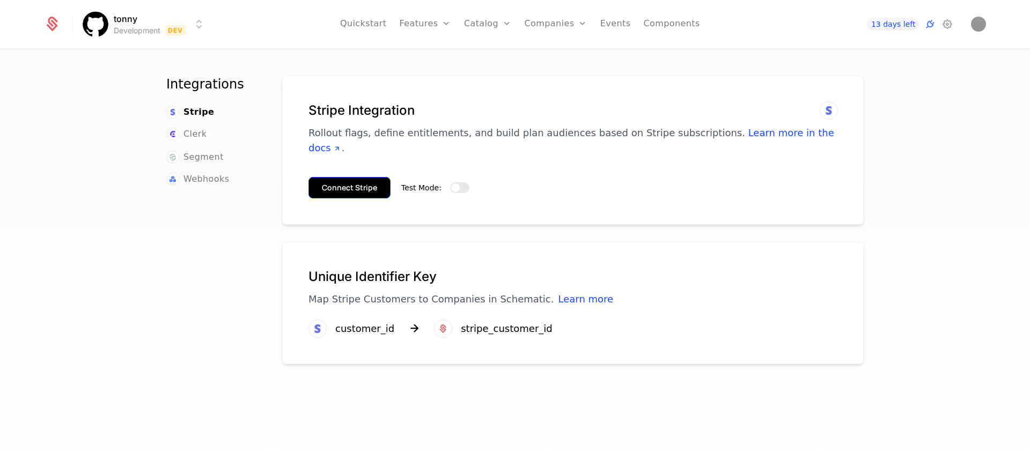
click at [357, 177] on button "Connect Stripe" at bounding box center [350, 187] width 82 height 21
click at [455, 182] on button "Test Mode:" at bounding box center [459, 187] width 19 height 11
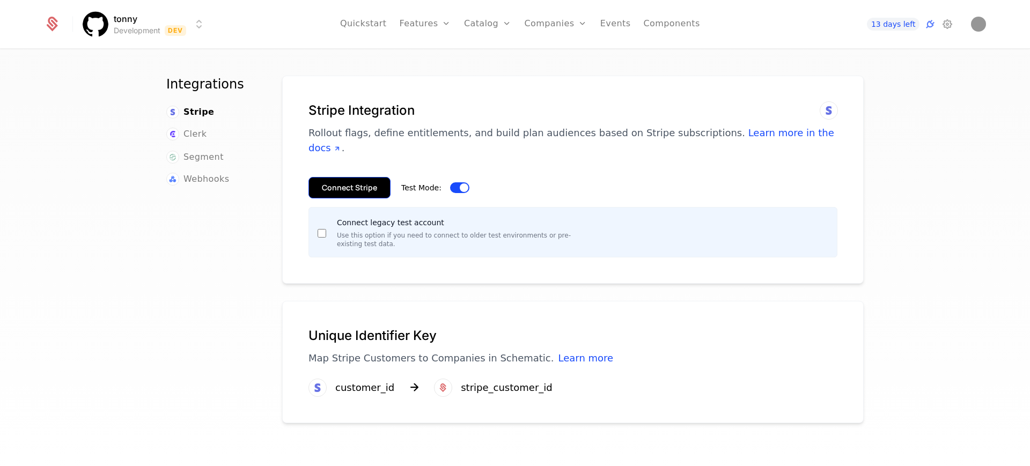
click at [360, 177] on button "Connect Stripe" at bounding box center [350, 187] width 82 height 21
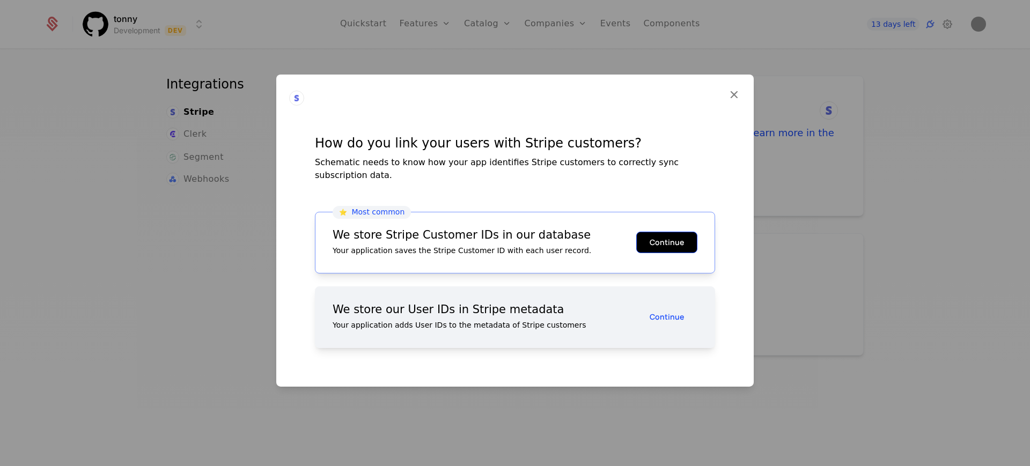
click at [664, 237] on button "Continue" at bounding box center [666, 242] width 61 height 21
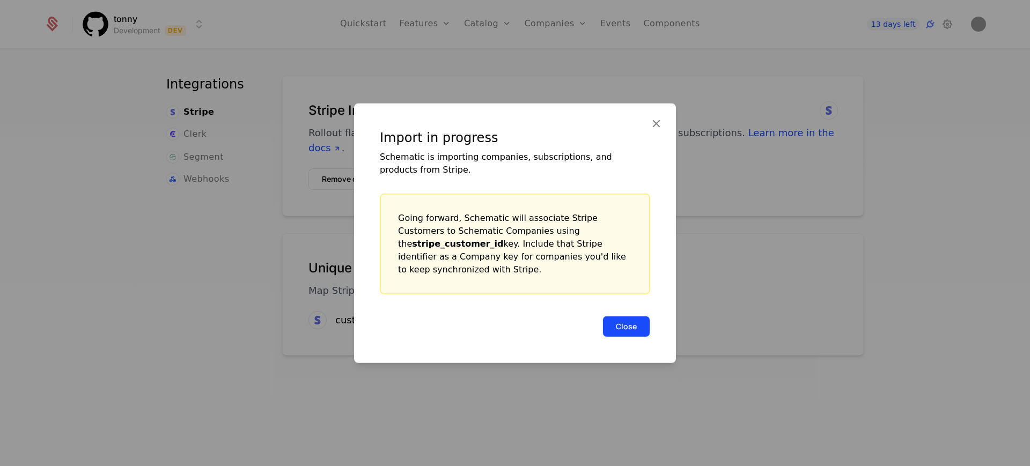
click at [634, 316] on button "Close" at bounding box center [627, 326] width 48 height 21
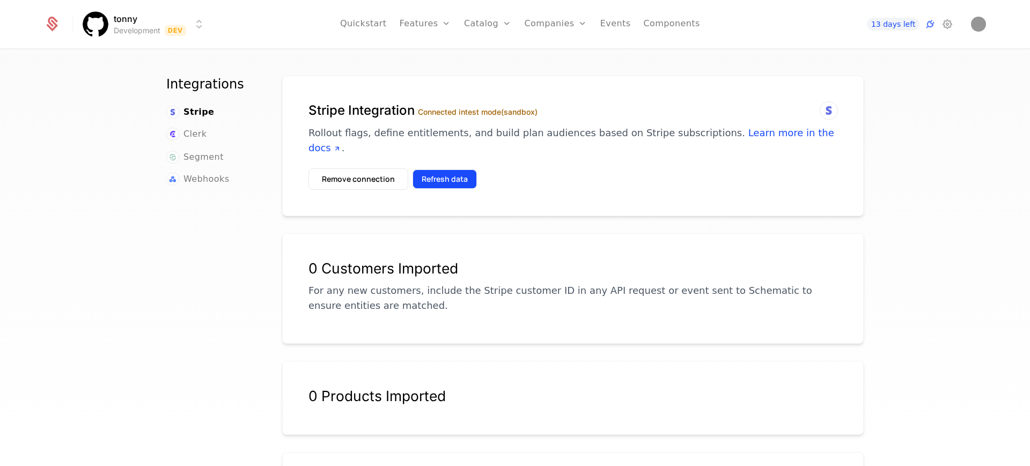
click at [453, 170] on button "Refresh data" at bounding box center [445, 179] width 64 height 19
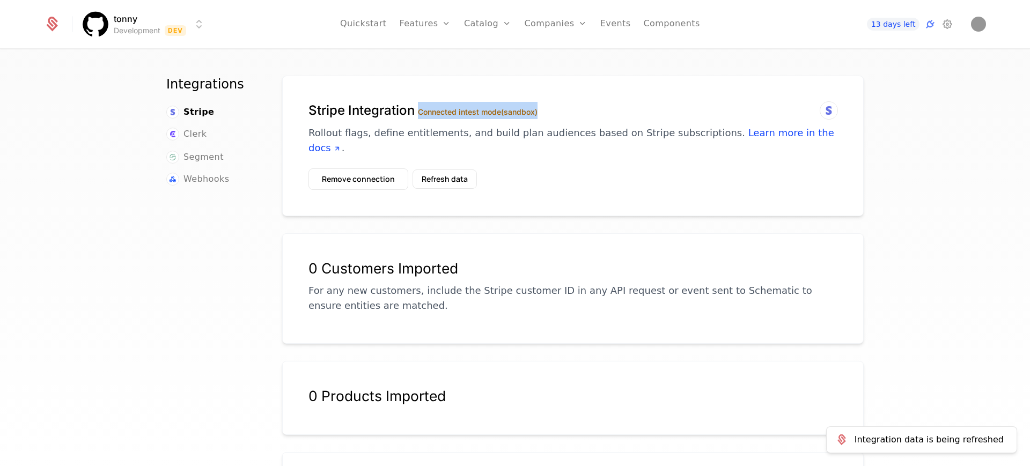
drag, startPoint x: 547, startPoint y: 111, endPoint x: 413, endPoint y: 111, distance: 133.6
click at [413, 111] on h1 "Stripe Integration Connected in test mode (sandbox)" at bounding box center [573, 110] width 529 height 17
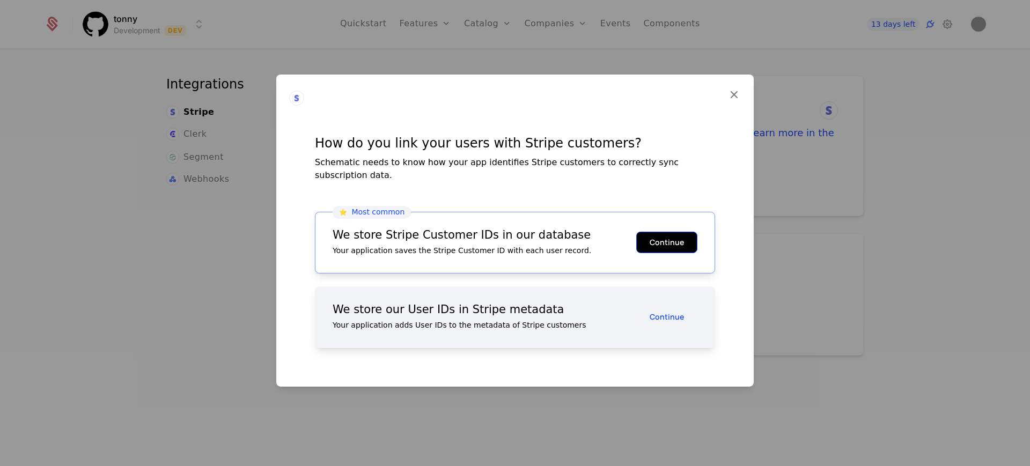
click at [681, 232] on button "Continue" at bounding box center [666, 242] width 61 height 21
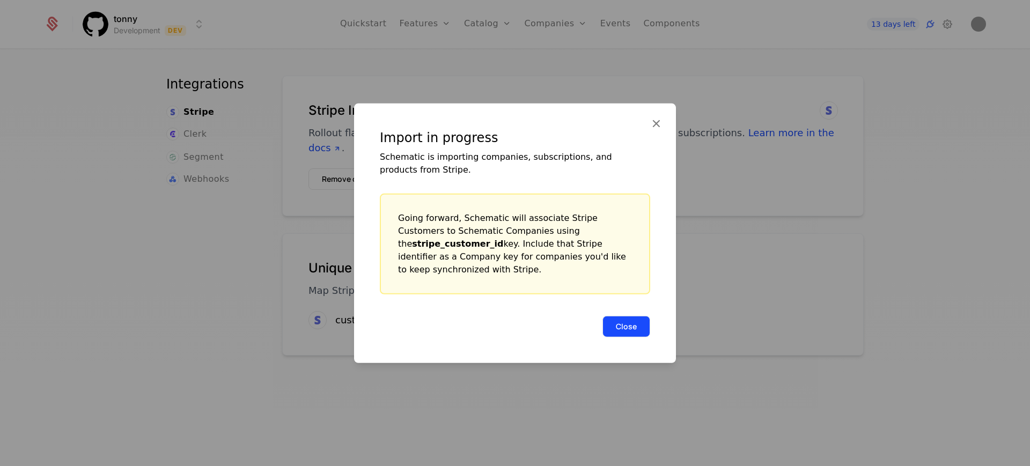
click at [632, 319] on button "Close" at bounding box center [627, 326] width 48 height 21
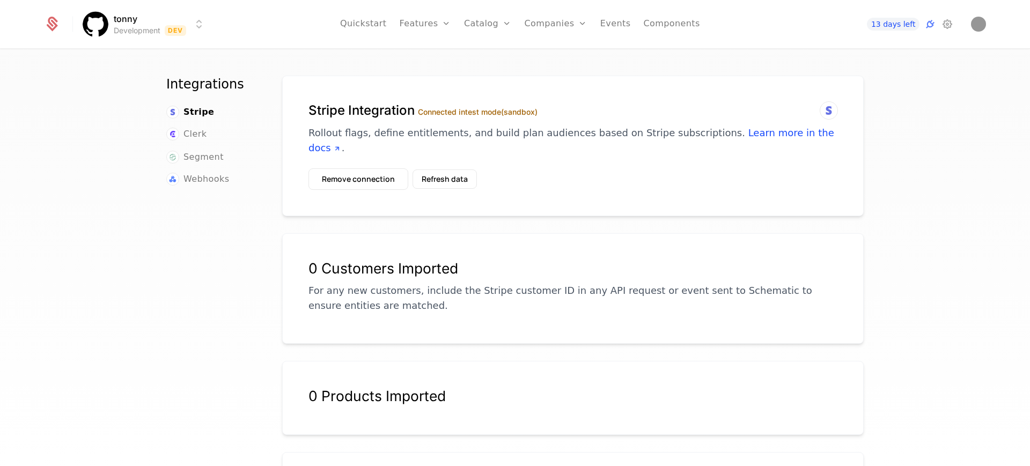
click at [824, 109] on icon at bounding box center [829, 110] width 13 height 13
click at [493, 111] on label "Connected in test mode (sandbox)" at bounding box center [478, 111] width 120 height 9
click at [427, 170] on button "Refresh data" at bounding box center [445, 179] width 64 height 19
click at [447, 170] on button "Refresh data" at bounding box center [445, 179] width 64 height 19
click at [928, 438] on div "Integration data is being refreshed" at bounding box center [929, 440] width 149 height 13
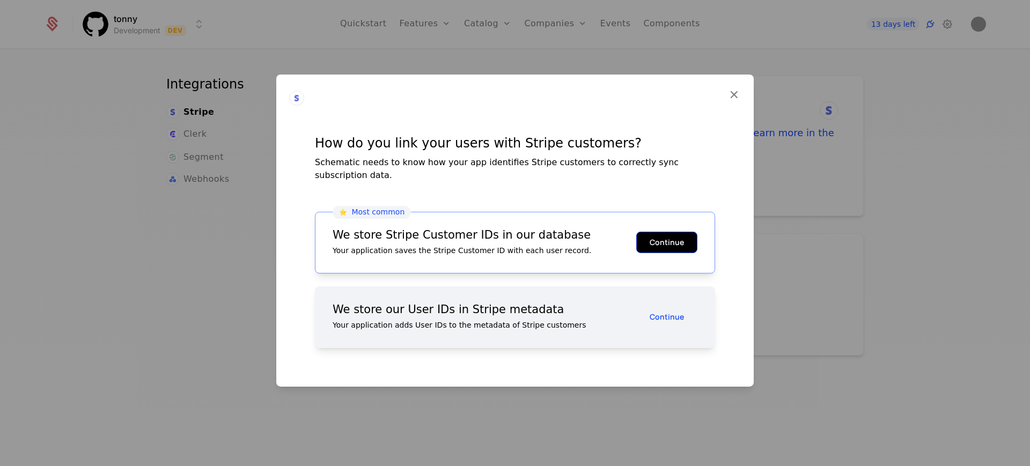
click at [653, 234] on button "Continue" at bounding box center [666, 242] width 61 height 21
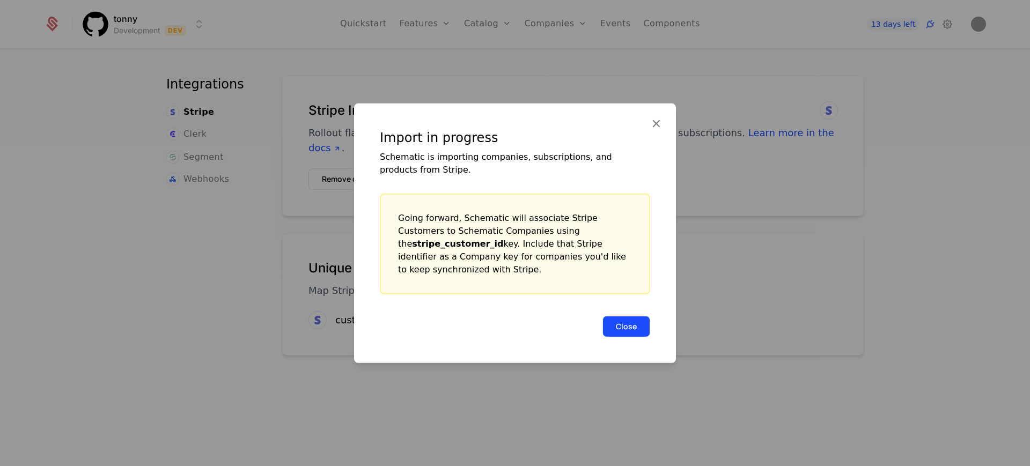
click at [630, 316] on button "Close" at bounding box center [627, 326] width 48 height 21
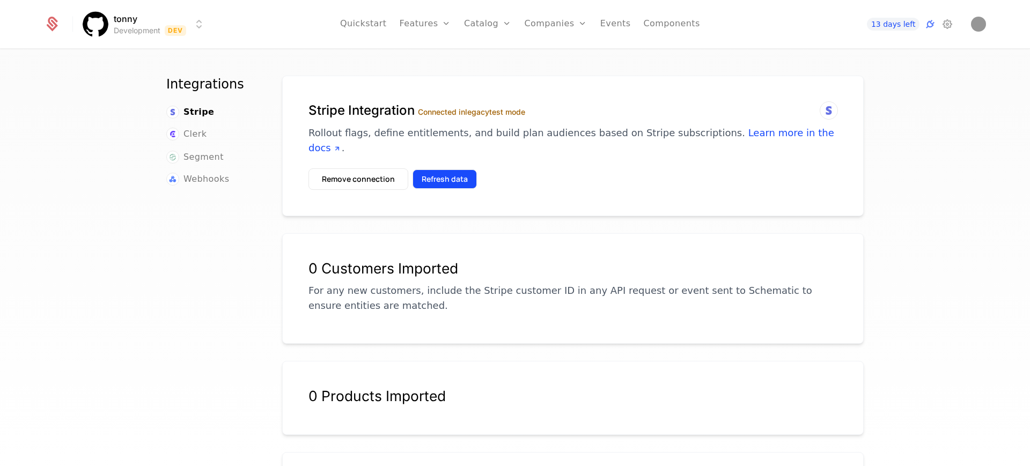
click at [440, 170] on button "Refresh data" at bounding box center [445, 179] width 64 height 19
